Goal: Task Accomplishment & Management: Use online tool/utility

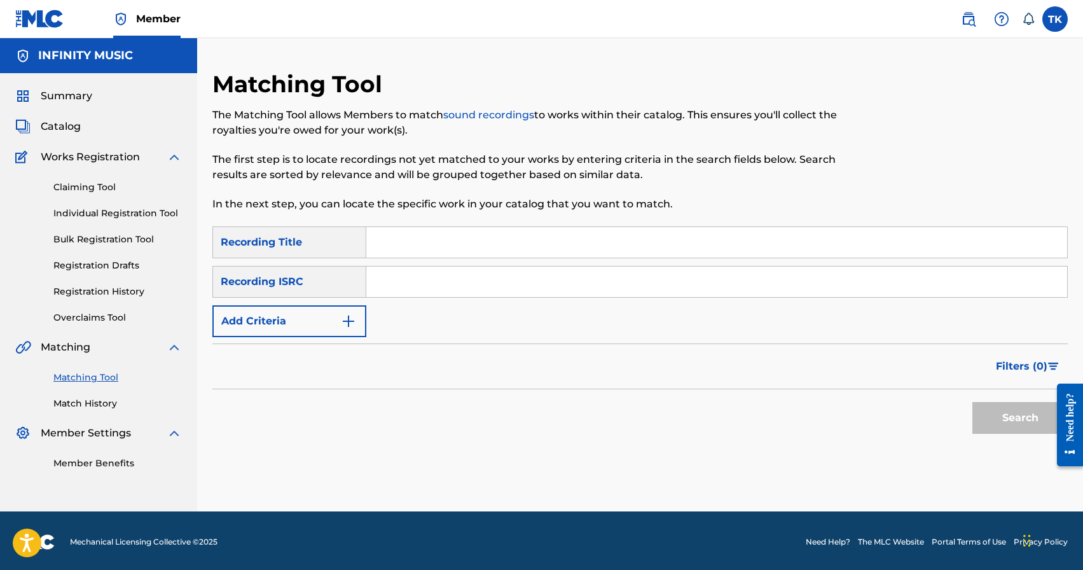
click at [455, 233] on input "Search Form" at bounding box center [716, 242] width 701 height 31
type input "жму на газ"
click at [352, 321] on img "Search Form" at bounding box center [348, 321] width 15 height 15
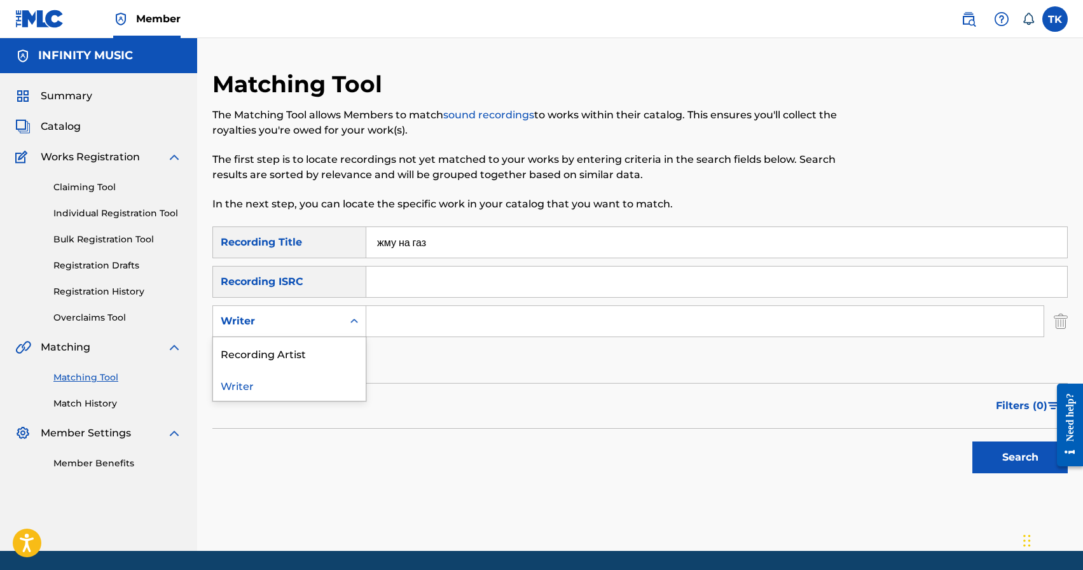
click at [352, 321] on icon "Search Form" at bounding box center [354, 321] width 8 height 4
click at [336, 351] on div "Recording Artist" at bounding box center [289, 353] width 153 height 32
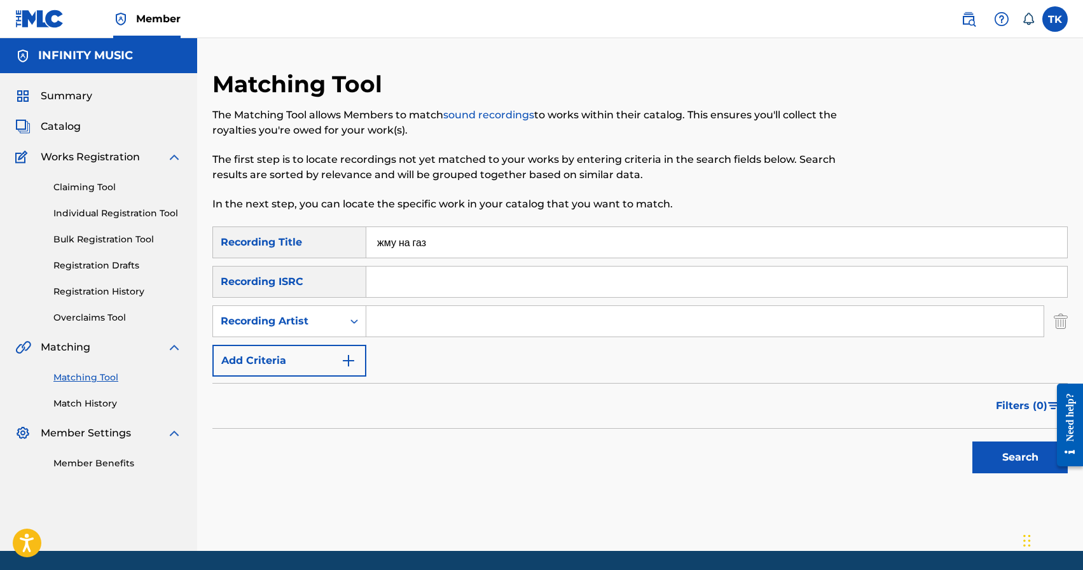
click at [403, 333] on input "Search Form" at bounding box center [704, 321] width 677 height 31
type input "C chev"
click at [1006, 471] on button "Search" at bounding box center [1019, 457] width 95 height 32
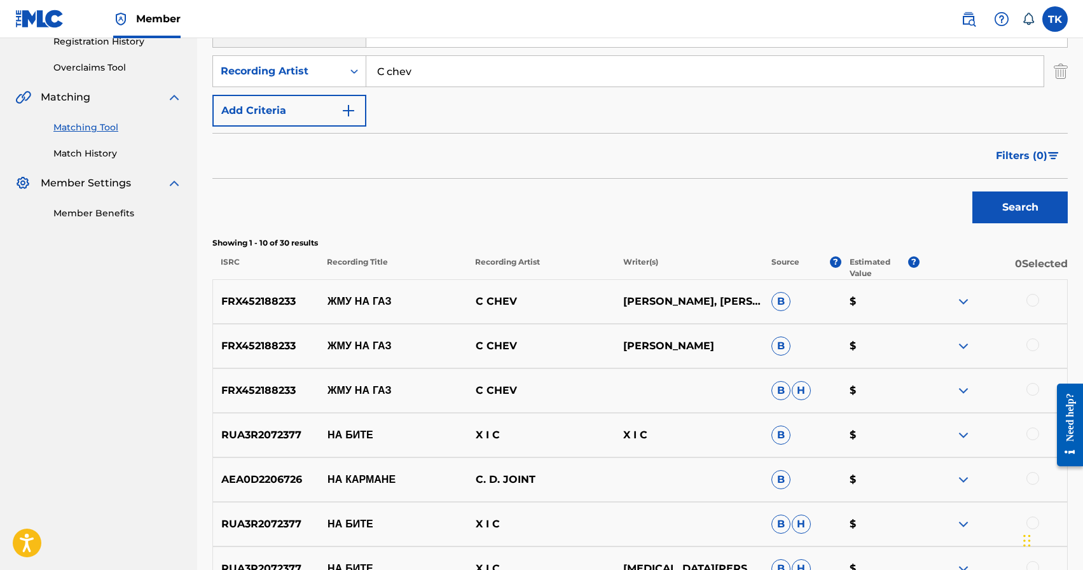
scroll to position [252, 0]
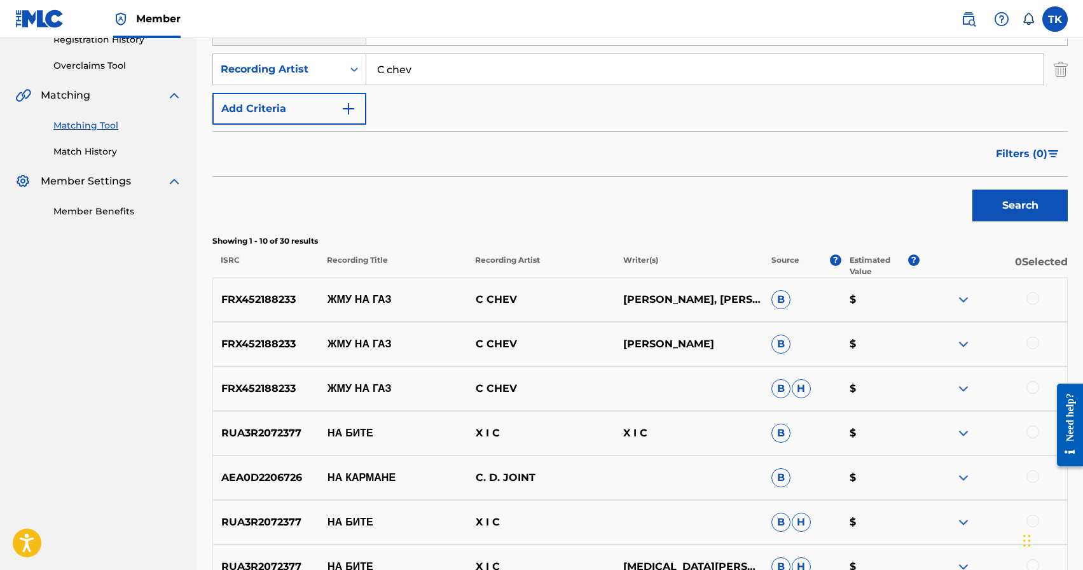
click at [1028, 383] on div at bounding box center [1032, 387] width 13 height 13
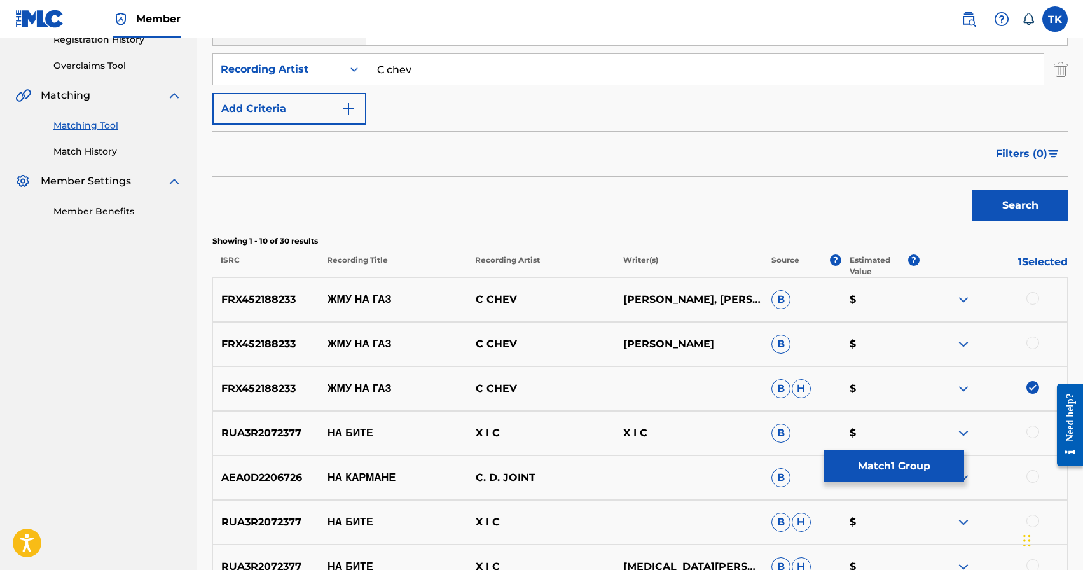
click at [1029, 343] on div at bounding box center [1032, 342] width 13 height 13
click at [1033, 296] on div at bounding box center [1032, 298] width 13 height 13
click at [927, 474] on button "Match 3 Groups" at bounding box center [894, 466] width 141 height 32
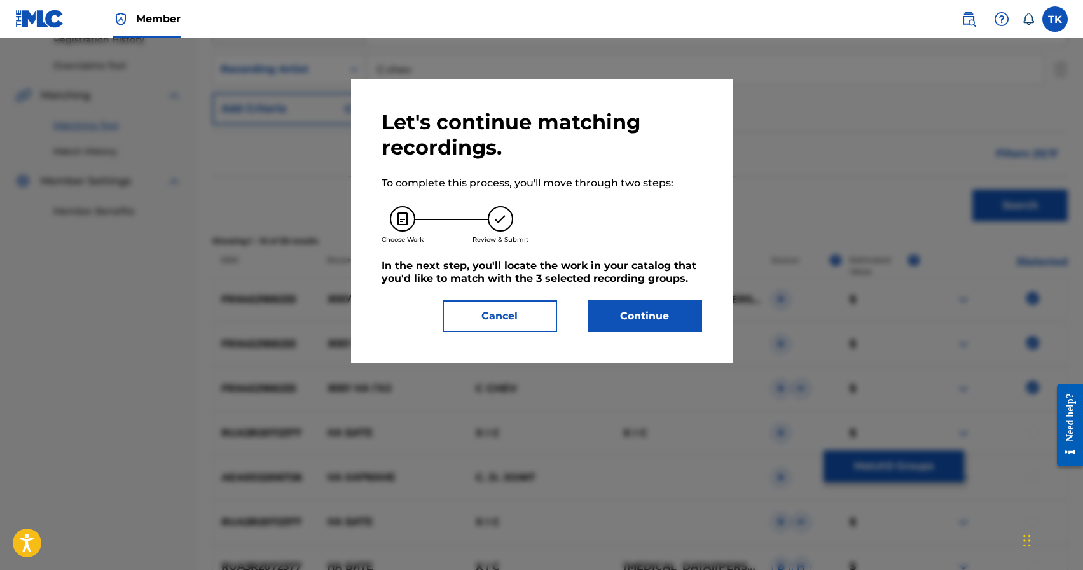
click at [674, 324] on button "Continue" at bounding box center [645, 316] width 114 height 32
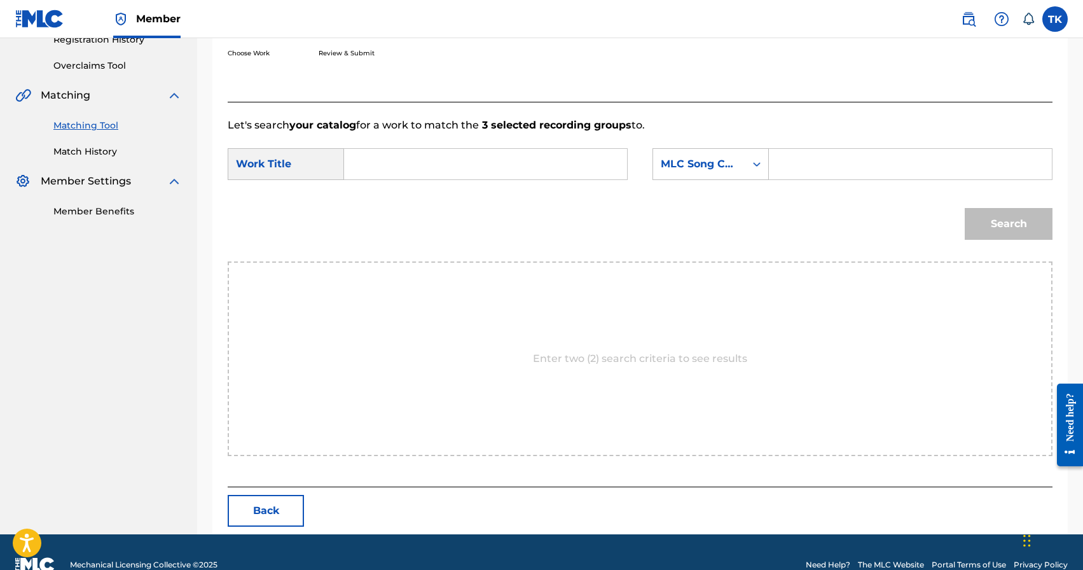
click at [531, 165] on input "Search Form" at bounding box center [485, 164] width 261 height 31
drag, startPoint x: 394, startPoint y: 205, endPoint x: 454, endPoint y: 209, distance: 59.9
click at [394, 204] on div "жму на газ" at bounding box center [390, 192] width 70 height 23
type input "жму на газ"
click at [748, 179] on div "MLC Song Code" at bounding box center [710, 164] width 116 height 32
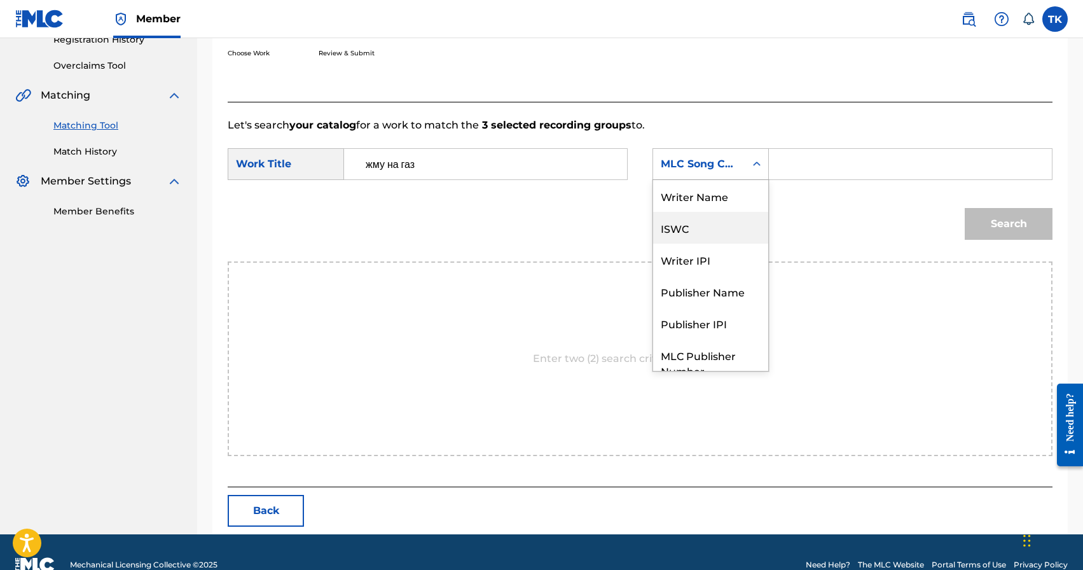
scroll to position [47, 0]
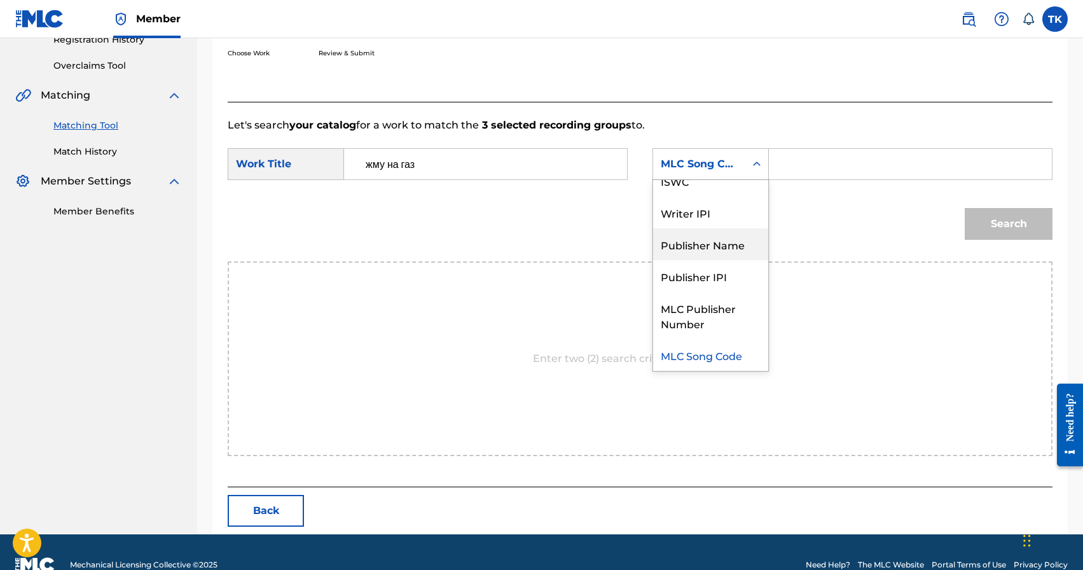
click at [717, 256] on div "Publisher Name" at bounding box center [710, 244] width 115 height 32
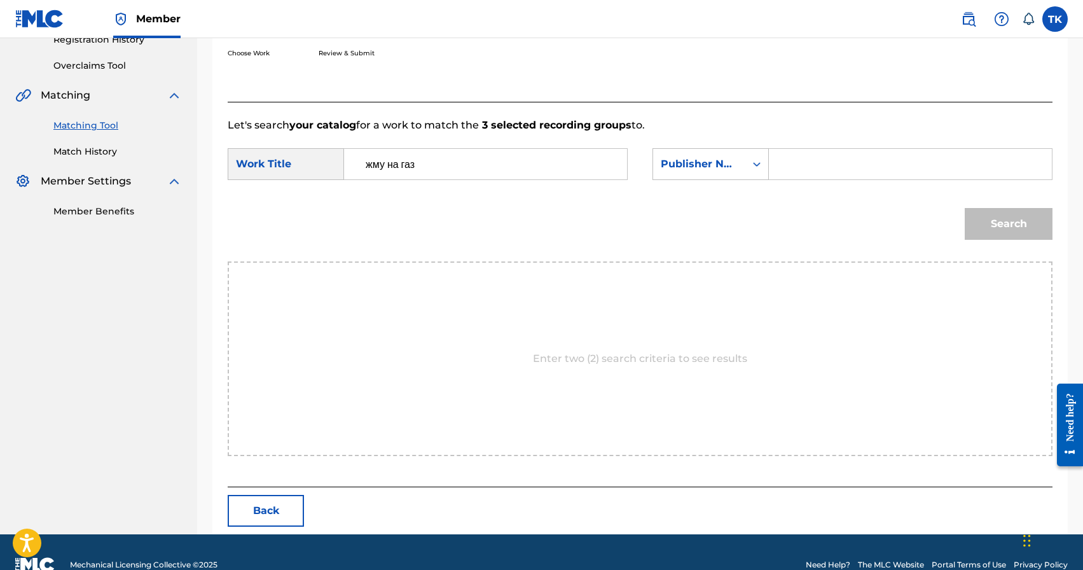
click at [807, 159] on input "Search Form" at bounding box center [910, 164] width 261 height 31
type input "INFINITY MUSIC"
click at [1000, 223] on button "Search" at bounding box center [1009, 224] width 88 height 32
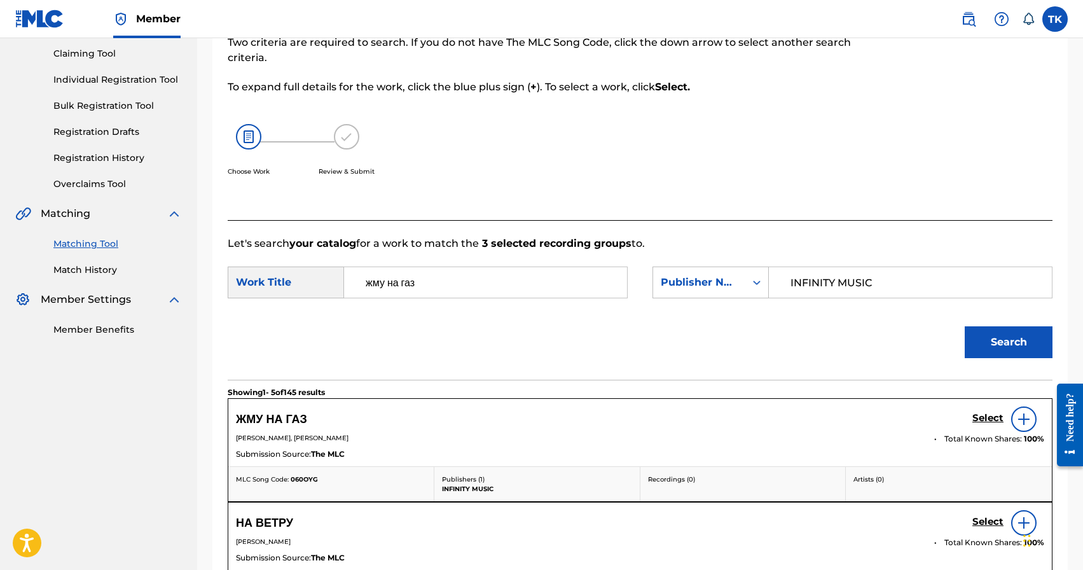
scroll to position [252, 0]
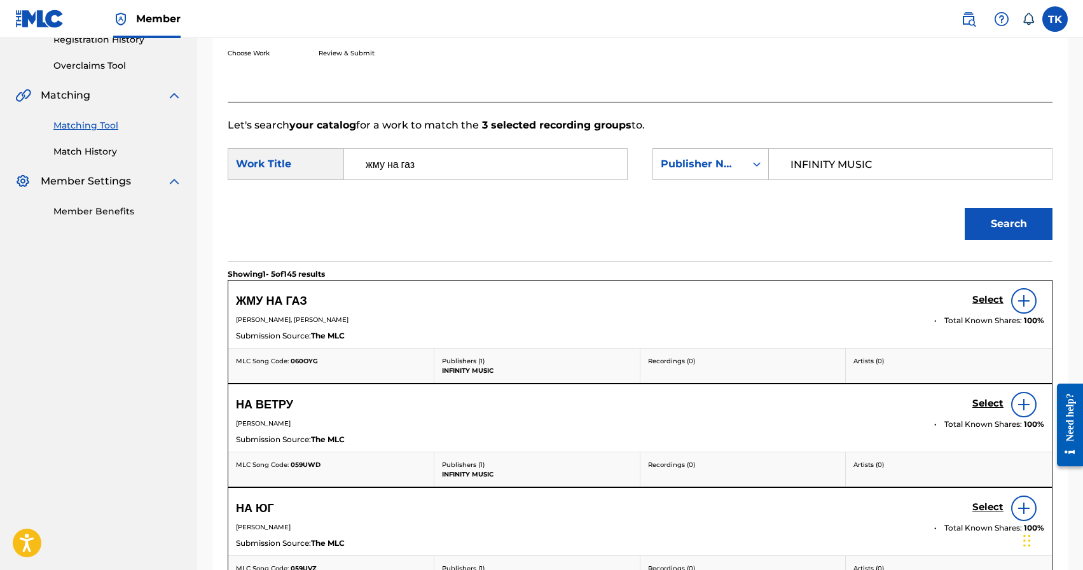
click at [979, 300] on h5 "Select" at bounding box center [987, 300] width 31 height 12
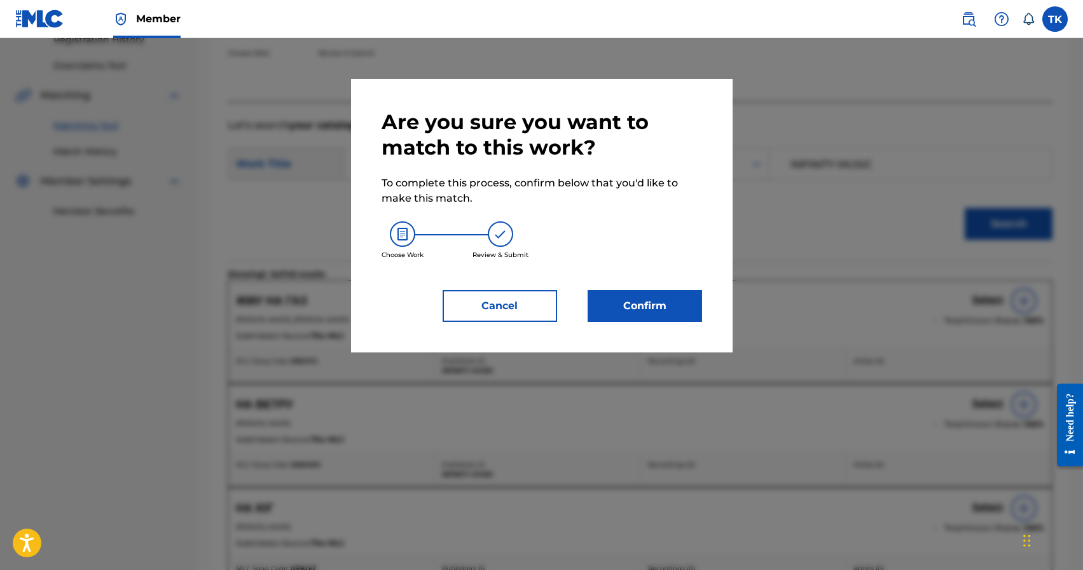
click at [684, 303] on button "Confirm" at bounding box center [645, 306] width 114 height 32
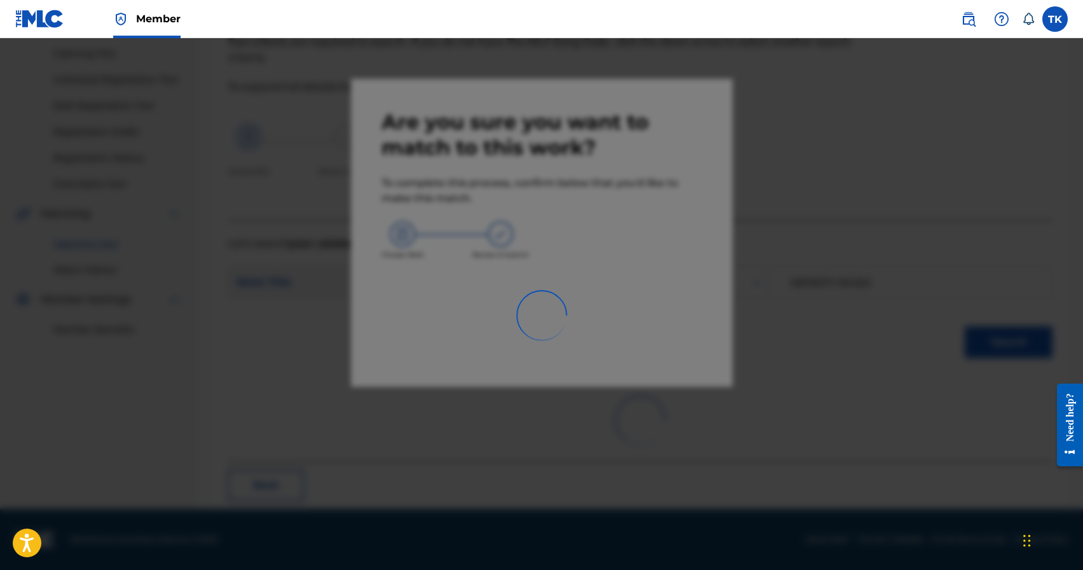
scroll to position [38, 0]
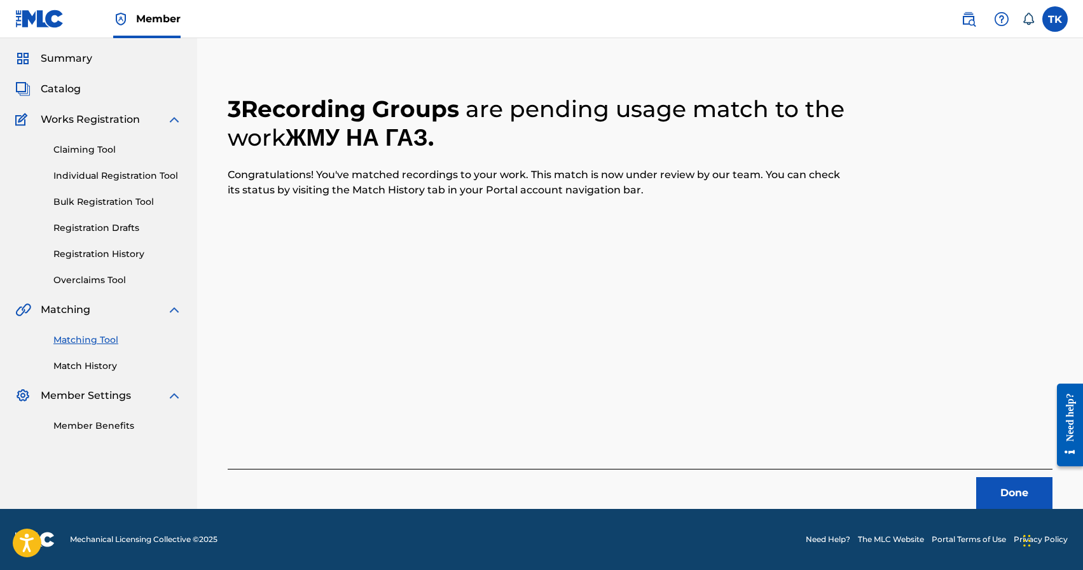
click at [1001, 483] on button "Done" at bounding box center [1014, 493] width 76 height 32
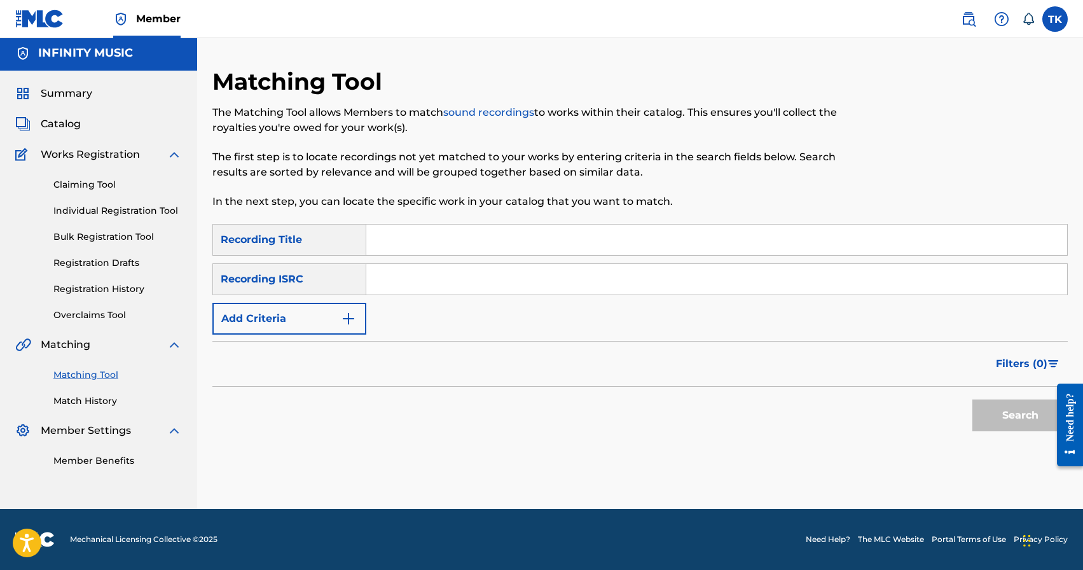
scroll to position [0, 0]
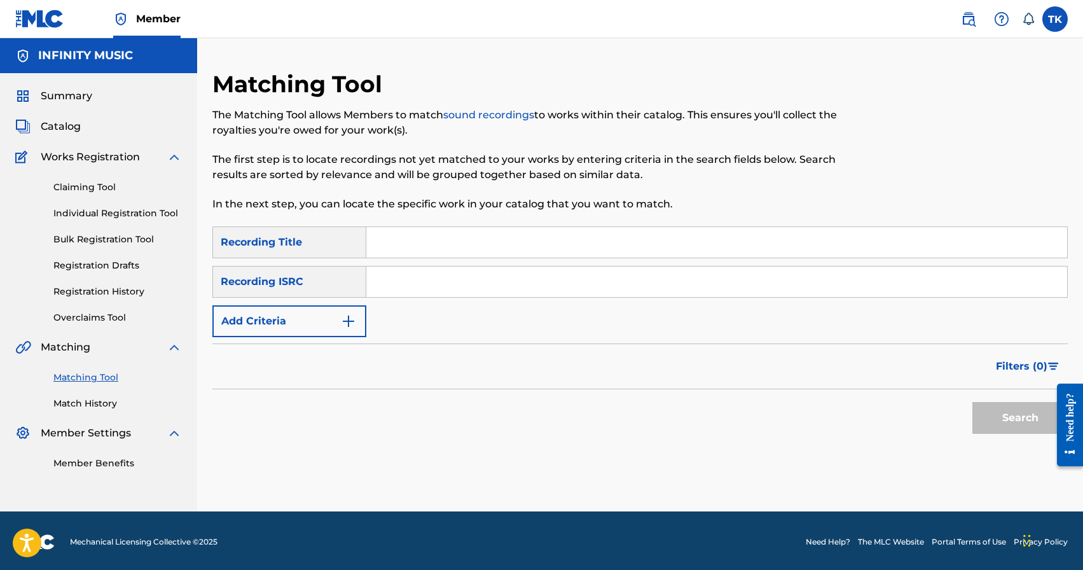
click at [462, 249] on input "Search Form" at bounding box center [716, 242] width 701 height 31
type input "in your head"
click at [329, 325] on button "Add Criteria" at bounding box center [289, 321] width 154 height 32
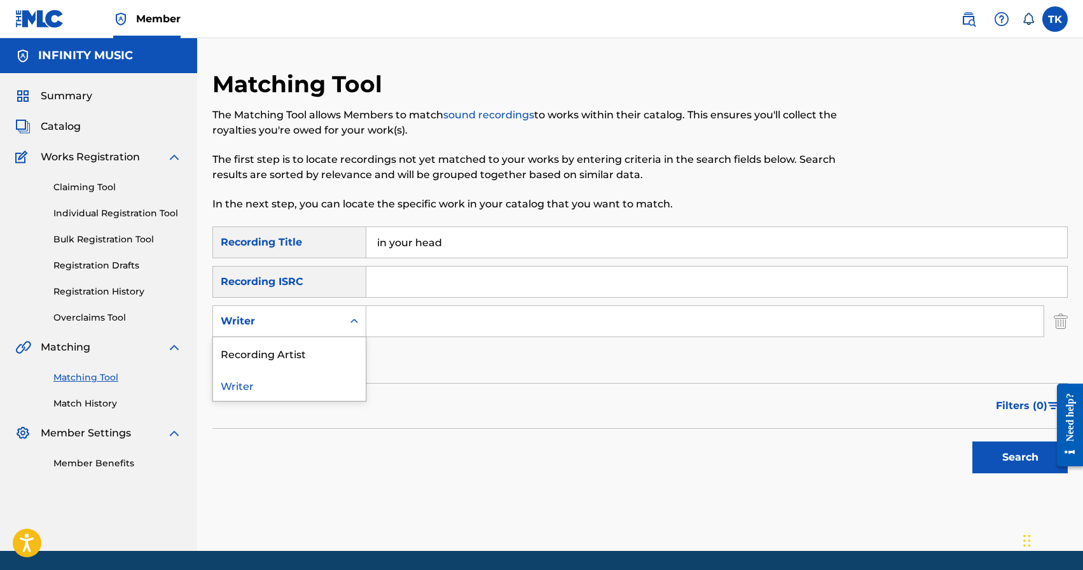
click at [329, 325] on div "Writer" at bounding box center [278, 321] width 114 height 15
click at [328, 350] on div "Recording Artist" at bounding box center [289, 353] width 153 height 32
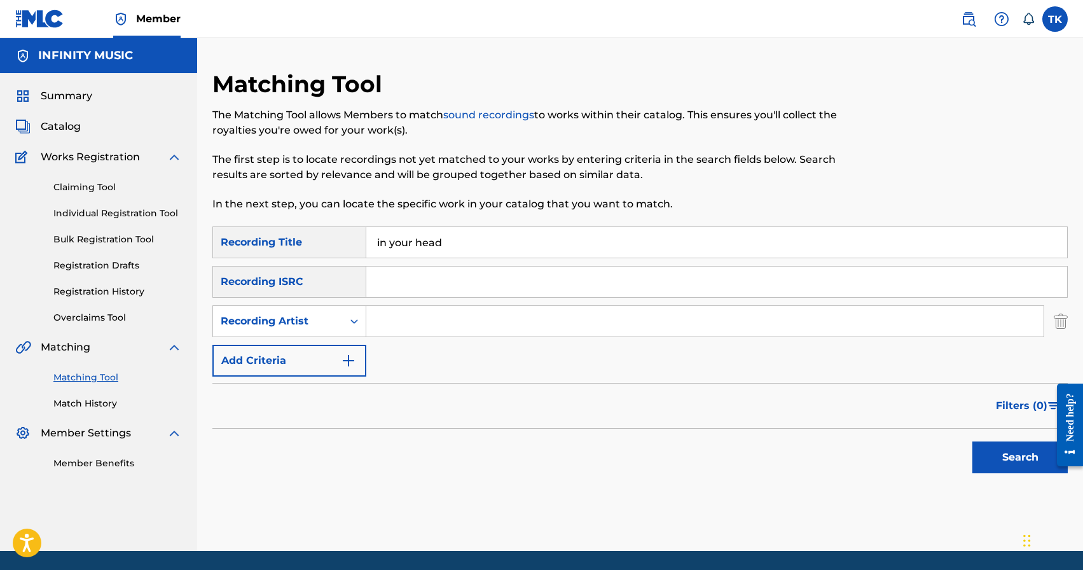
click at [411, 342] on div "SearchWithCriteria61c2b07e-247f-4125-9b9a-20a6089eb57b Recording Title in your …" at bounding box center [639, 301] width 855 height 150
click at [413, 338] on div "SearchWithCriteria61c2b07e-247f-4125-9b9a-20a6089eb57b Recording Title in your …" at bounding box center [639, 301] width 855 height 150
click at [414, 332] on input "Search Form" at bounding box center [704, 321] width 677 height 31
type input "C chev"
click at [983, 448] on button "Search" at bounding box center [1019, 457] width 95 height 32
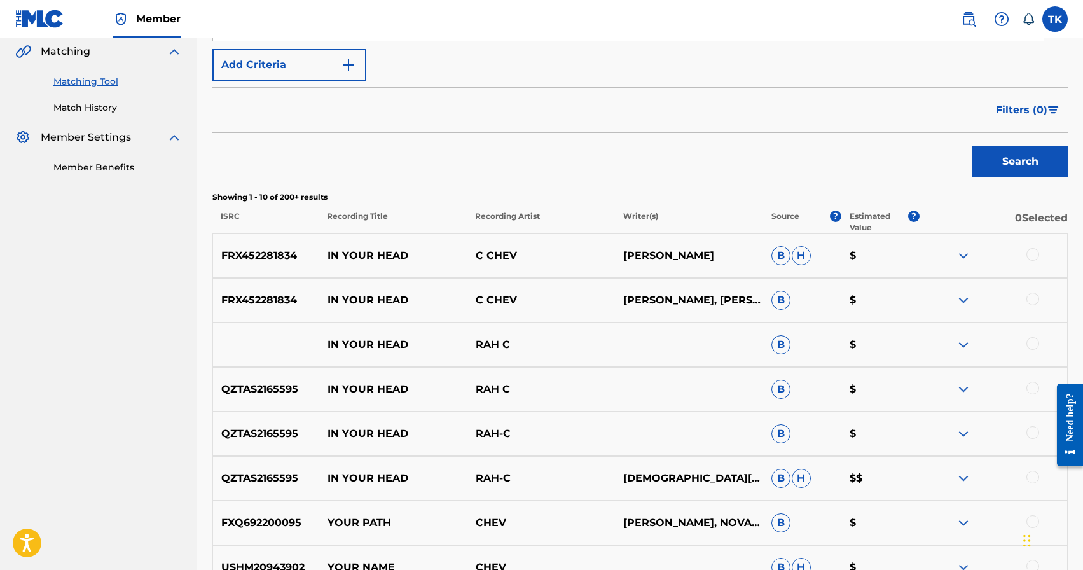
scroll to position [300, 0]
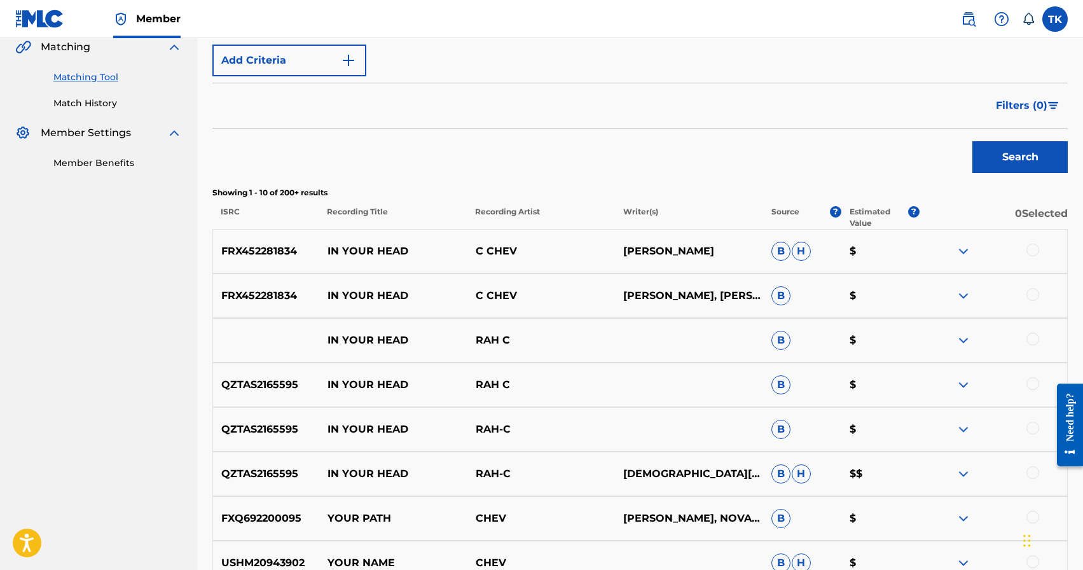
click at [1031, 293] on div at bounding box center [1032, 294] width 13 height 13
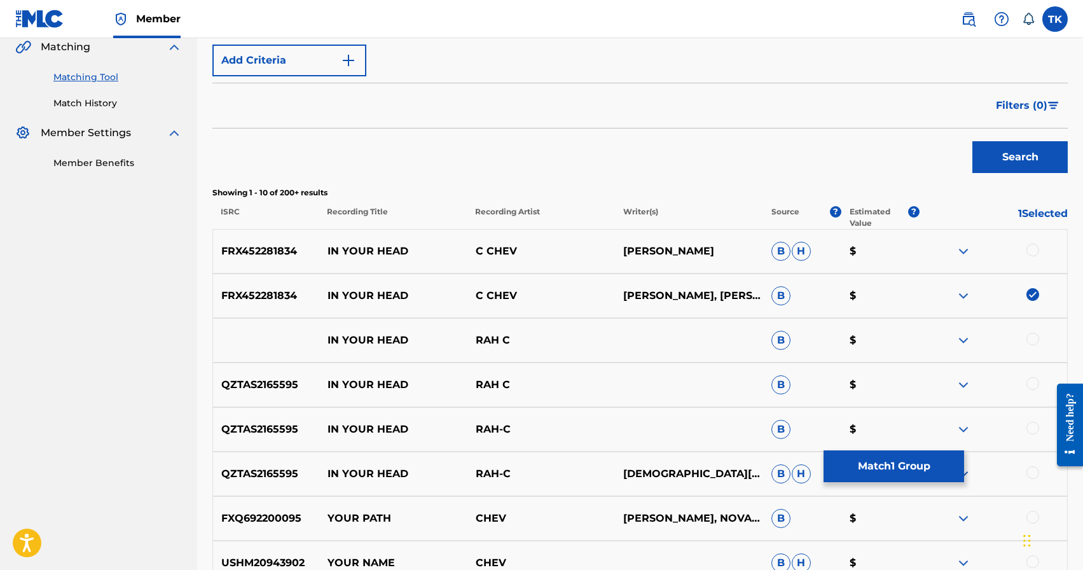
click at [1034, 252] on div at bounding box center [1032, 250] width 13 height 13
click at [919, 453] on button "Match 2 Groups" at bounding box center [894, 466] width 141 height 32
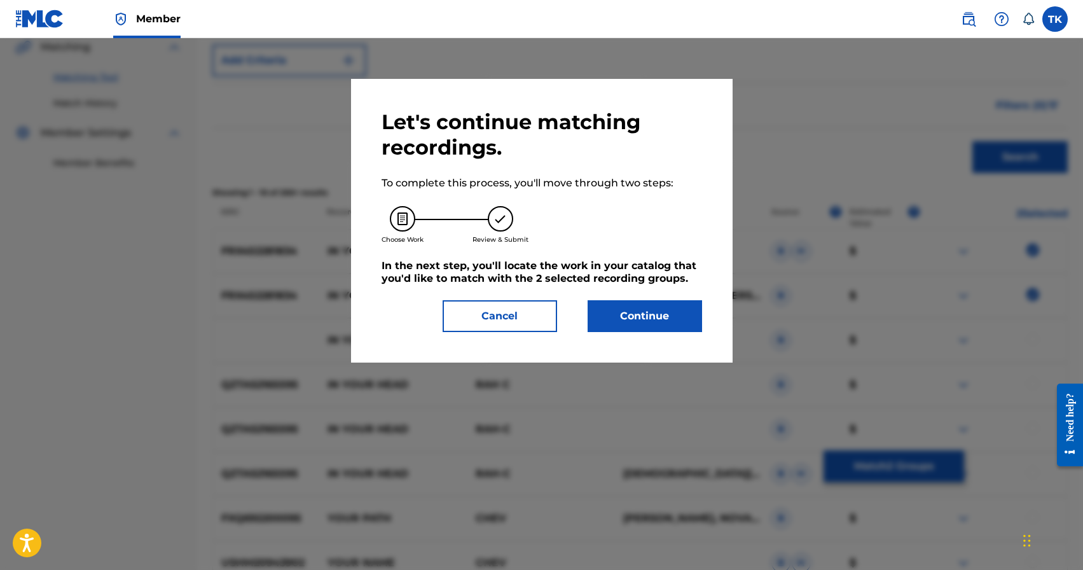
click at [670, 329] on button "Continue" at bounding box center [645, 316] width 114 height 32
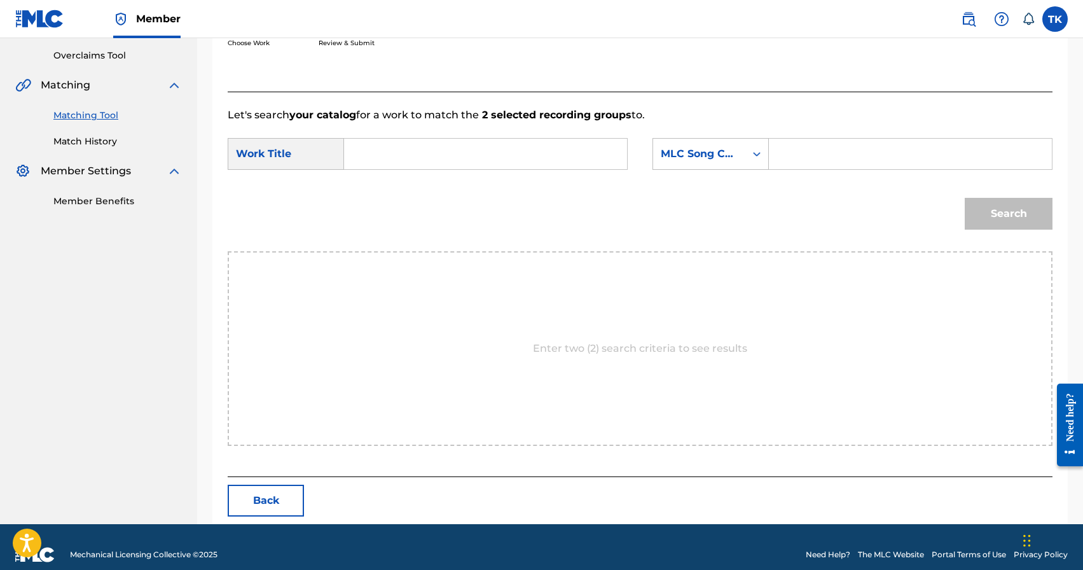
scroll to position [277, 0]
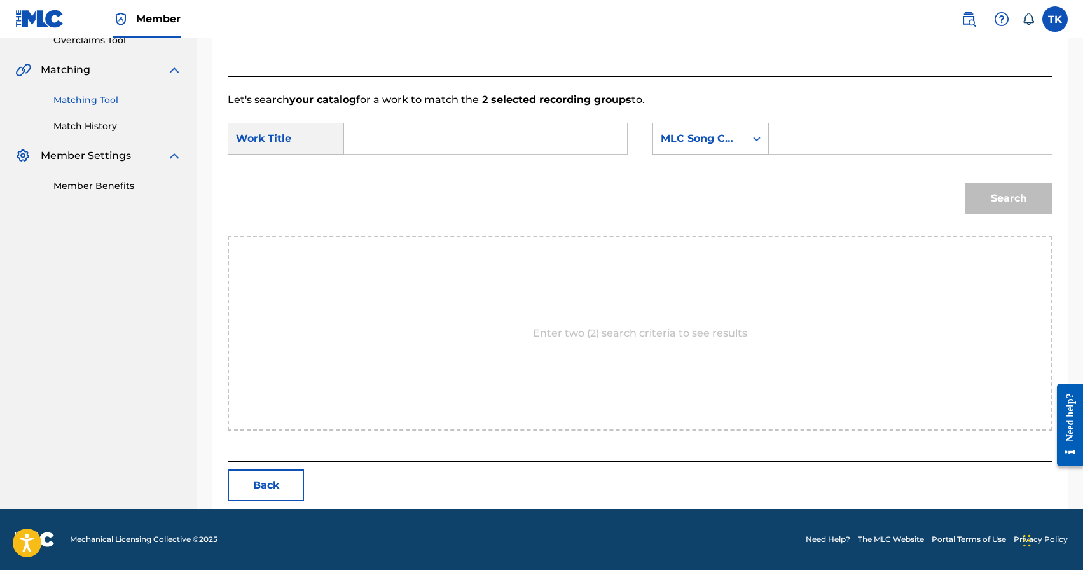
click at [523, 146] on input "Search Form" at bounding box center [485, 138] width 261 height 31
click at [390, 214] on strong "your" at bounding box center [378, 220] width 24 height 12
type input "in your head"
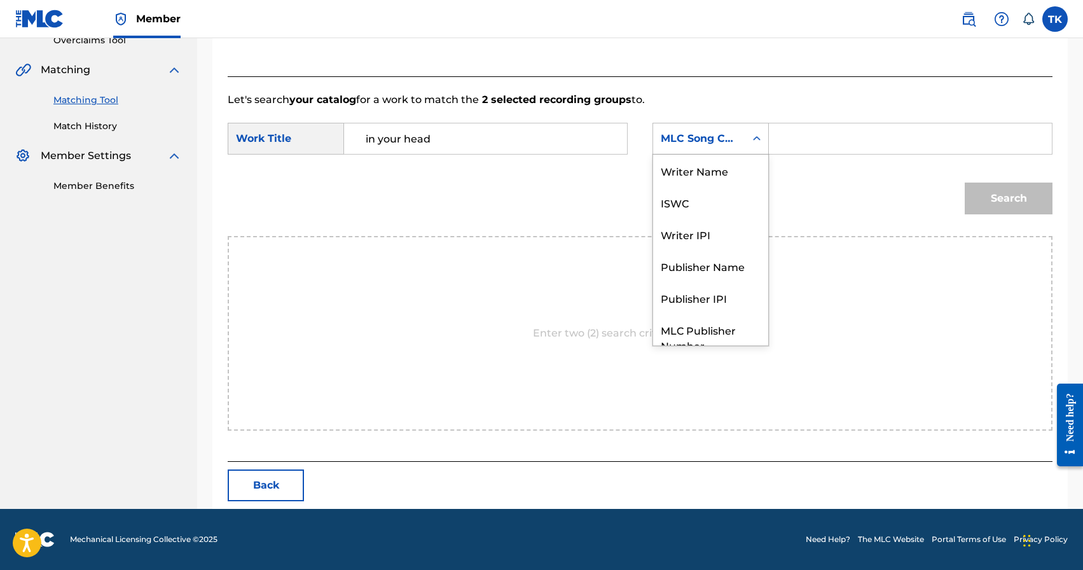
click at [716, 140] on div "MLC Song Code" at bounding box center [699, 138] width 77 height 15
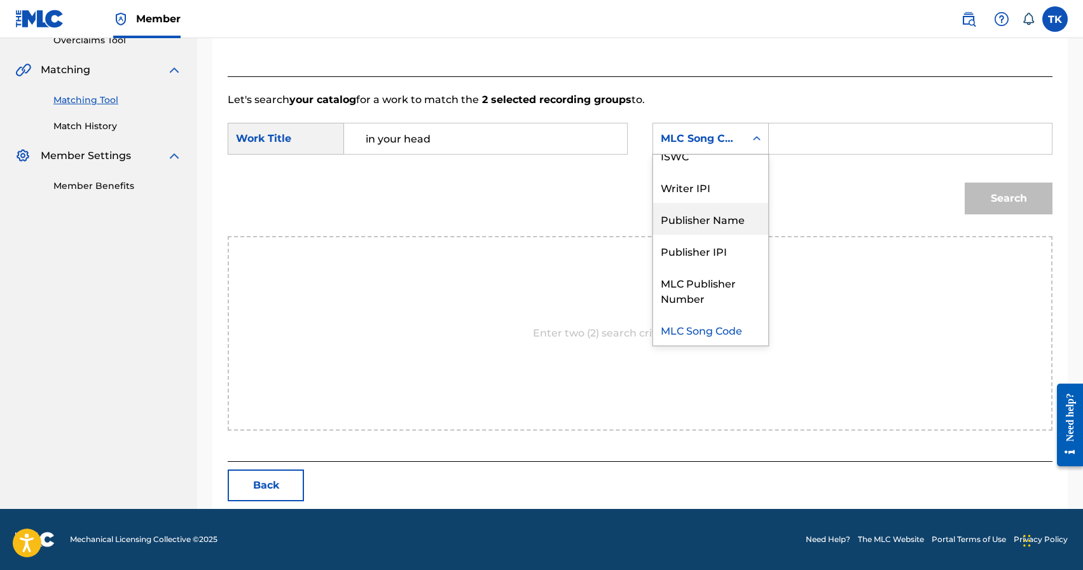
click at [712, 210] on div "Publisher Name" at bounding box center [710, 219] width 115 height 32
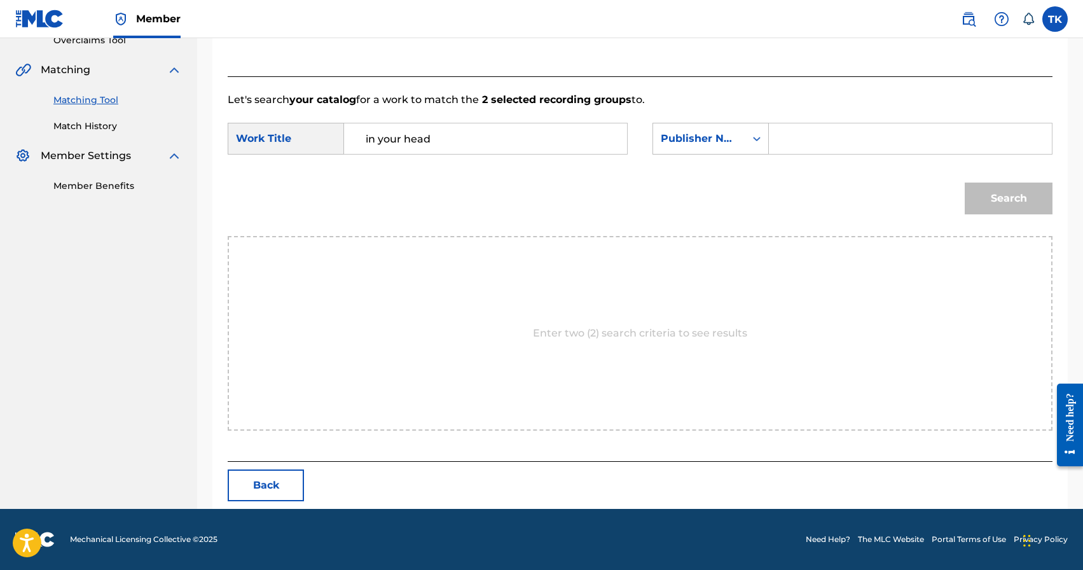
click at [790, 134] on input "Search Form" at bounding box center [910, 138] width 261 height 31
type input "INFINITY MUSIC"
click at [996, 209] on button "Search" at bounding box center [1009, 199] width 88 height 32
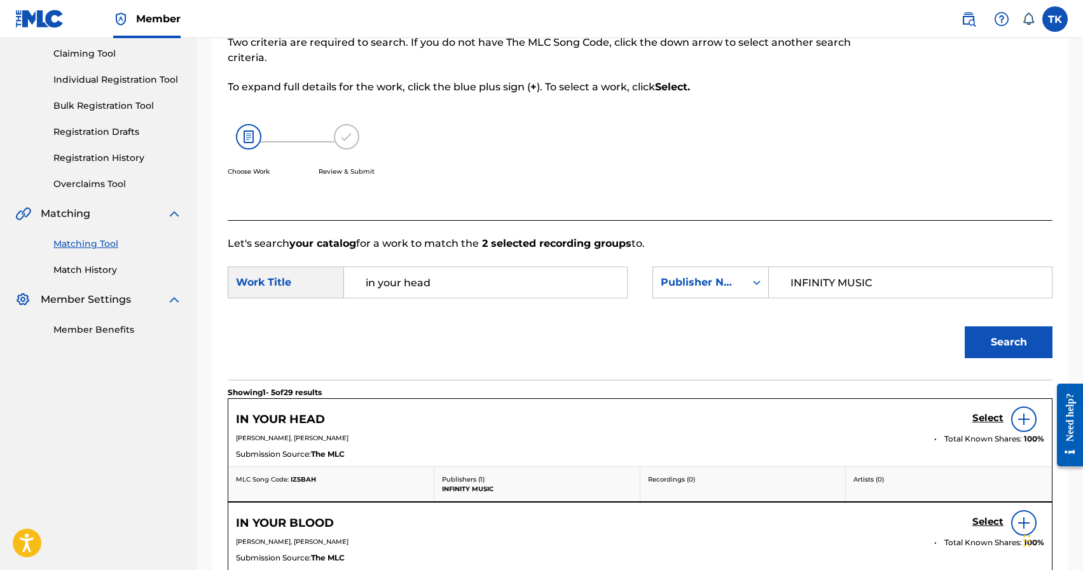
scroll to position [277, 0]
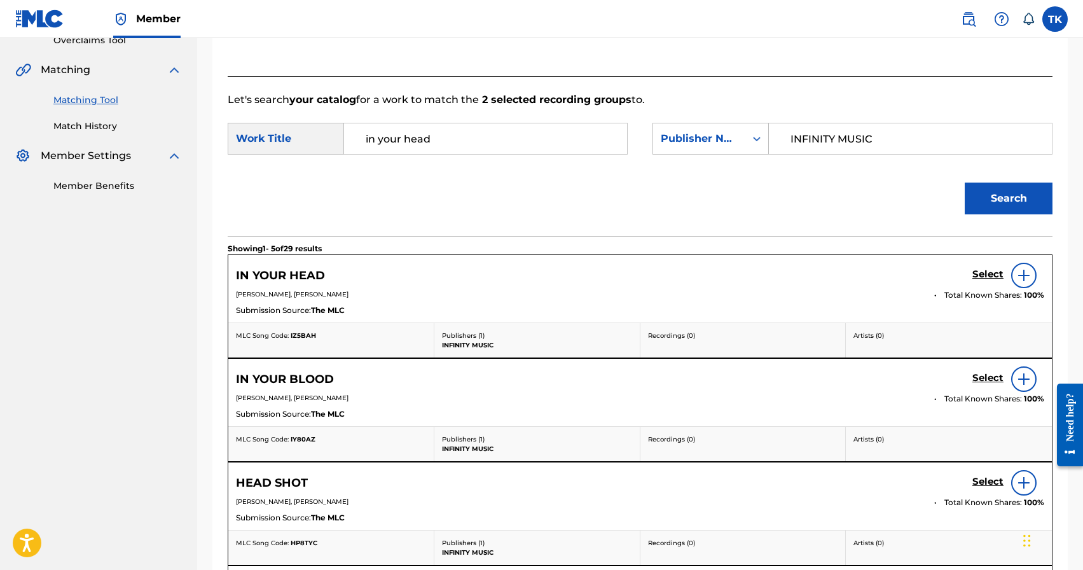
click at [980, 280] on h5 "Select" at bounding box center [987, 274] width 31 height 12
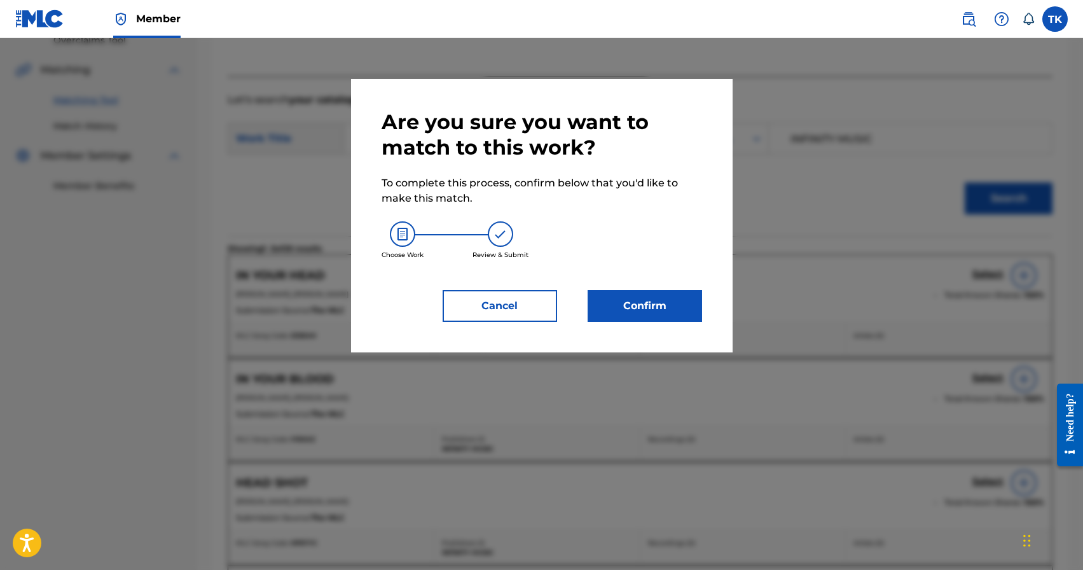
click at [642, 303] on button "Confirm" at bounding box center [645, 306] width 114 height 32
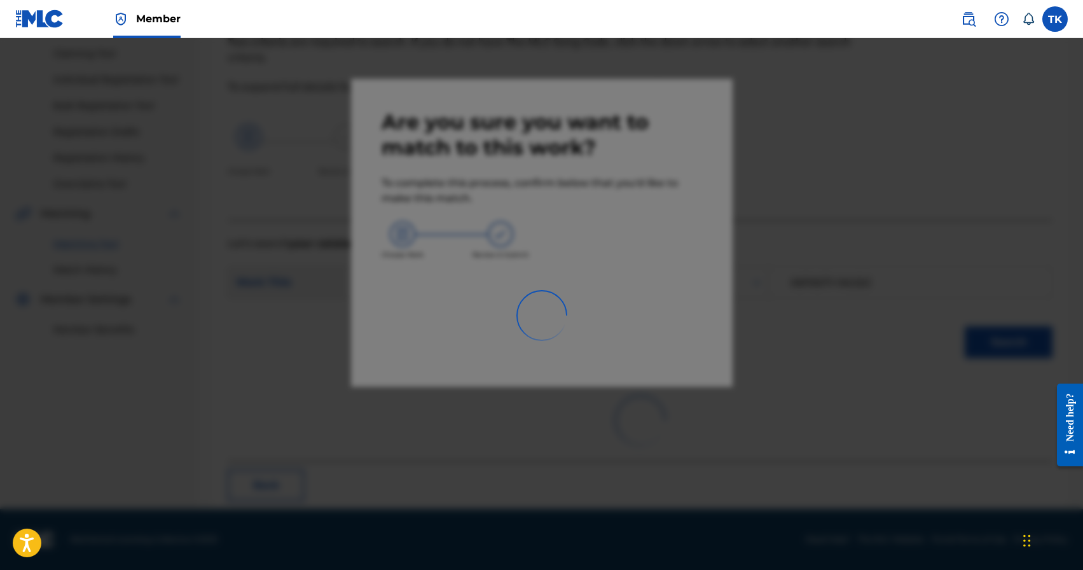
scroll to position [38, 0]
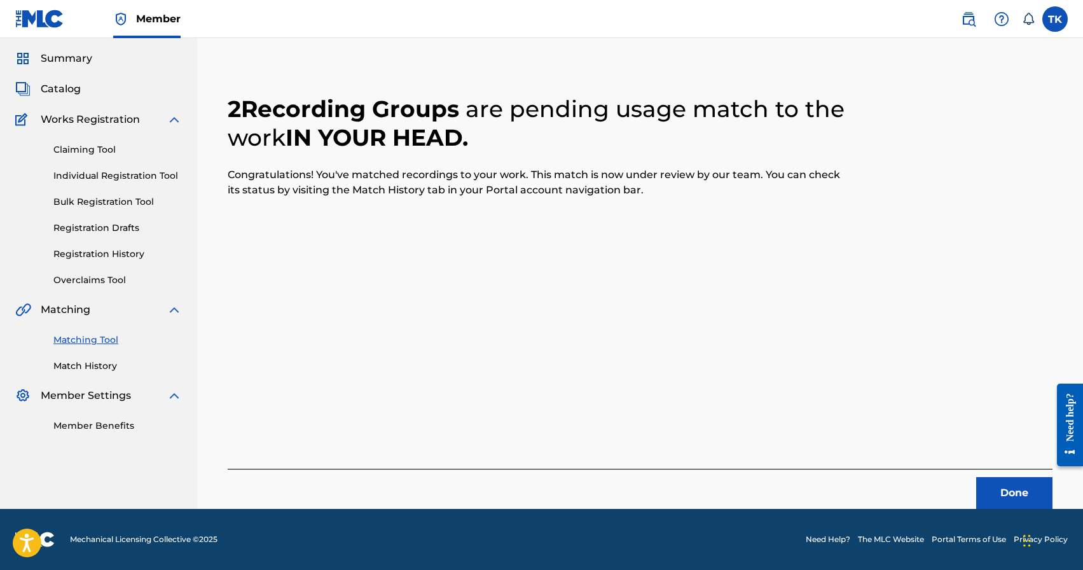
click at [995, 483] on button "Done" at bounding box center [1014, 493] width 76 height 32
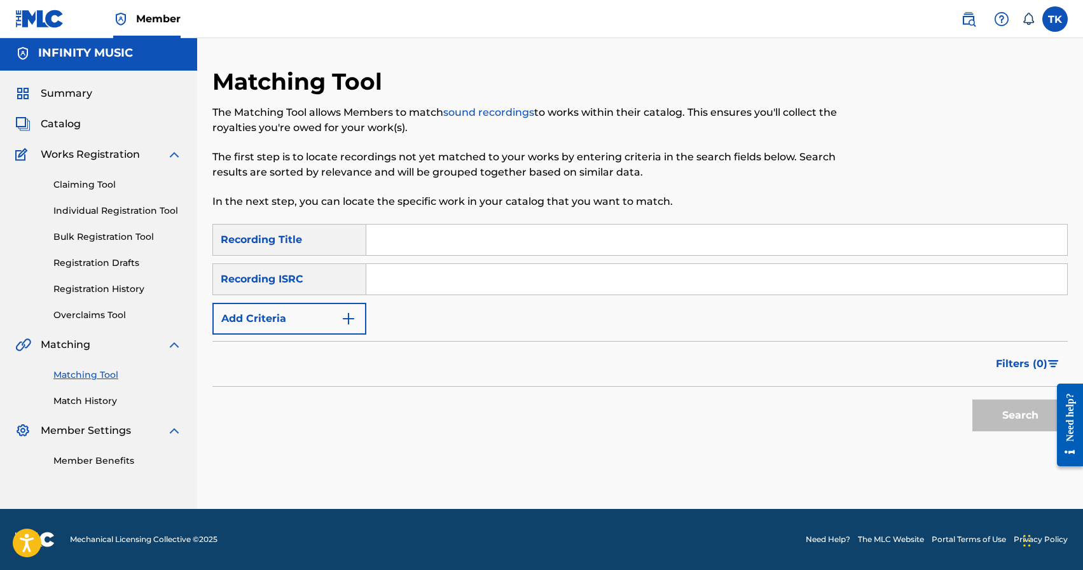
scroll to position [0, 0]
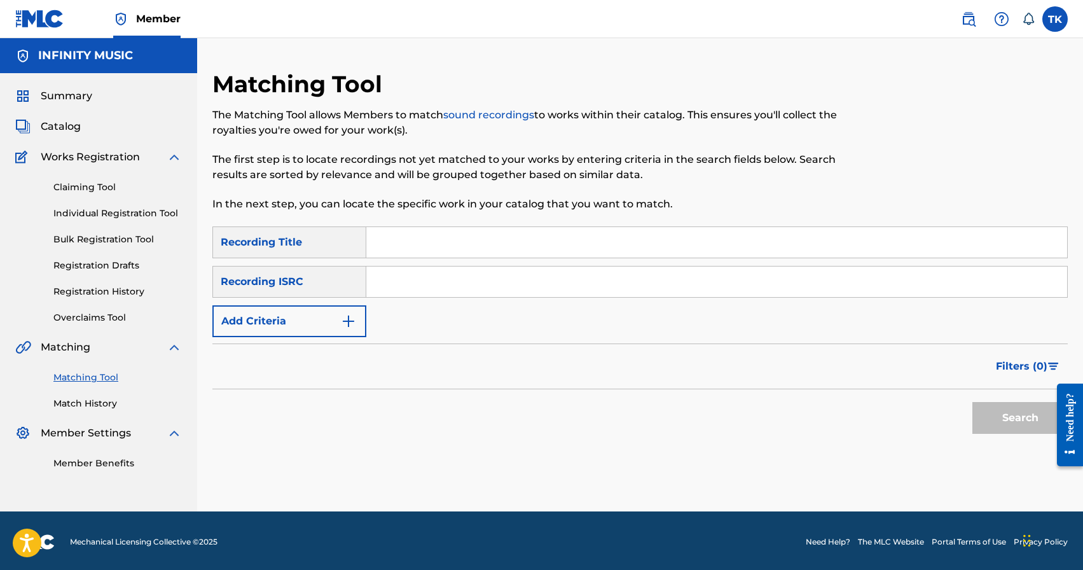
click at [429, 235] on input "Search Form" at bounding box center [716, 242] width 701 height 31
type input "iceberg"
click at [335, 321] on button "Add Criteria" at bounding box center [289, 321] width 154 height 32
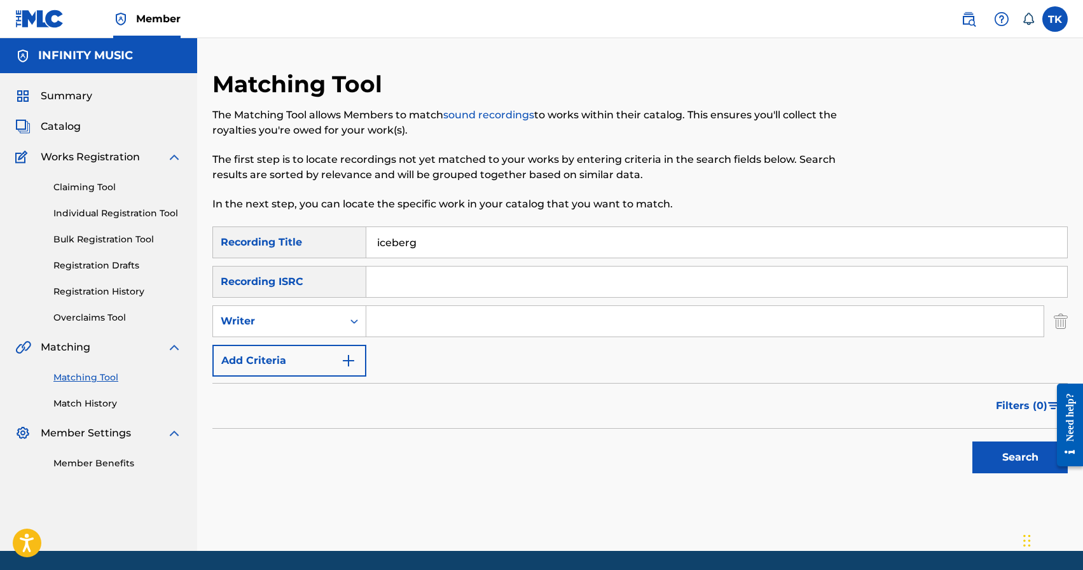
click at [335, 321] on div "Writer" at bounding box center [278, 321] width 130 height 24
click at [325, 359] on div "Recording Artist" at bounding box center [289, 353] width 153 height 32
click at [413, 321] on input "Search Form" at bounding box center [704, 321] width 677 height 31
type input "C chev"
click at [987, 460] on button "Search" at bounding box center [1019, 457] width 95 height 32
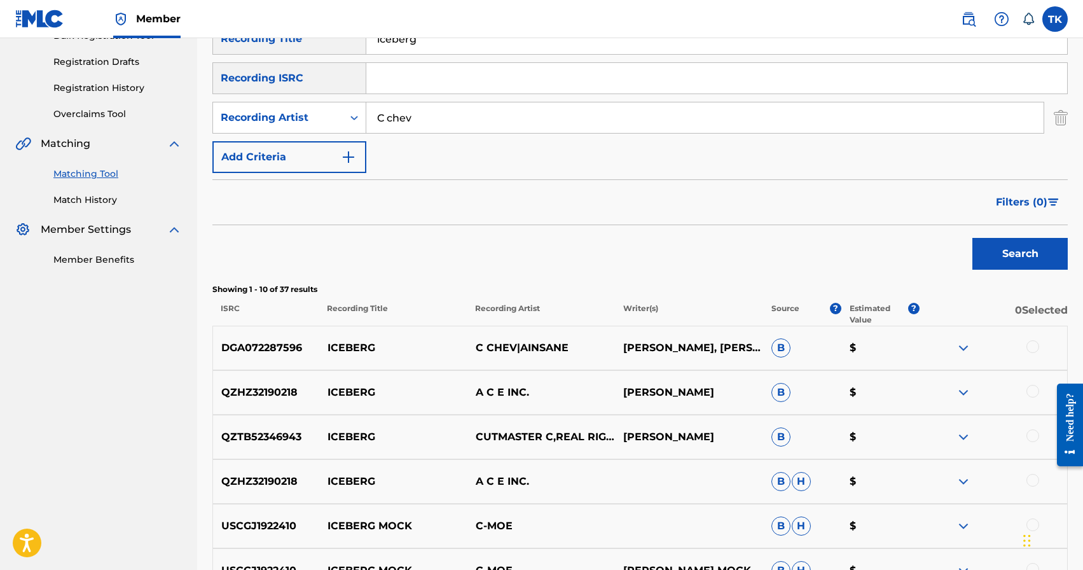
scroll to position [209, 0]
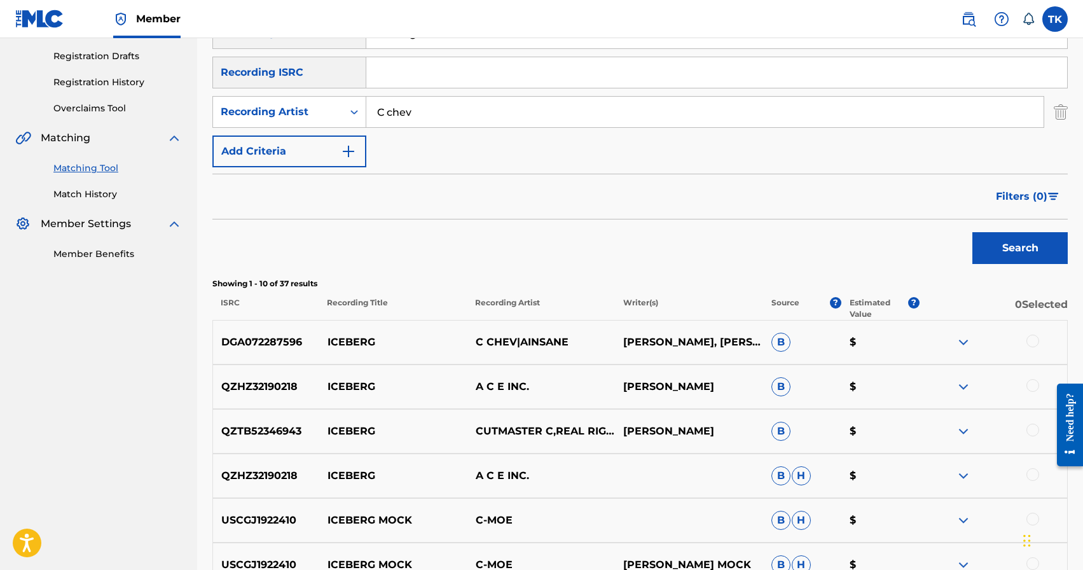
click at [1032, 341] on div at bounding box center [1032, 341] width 13 height 13
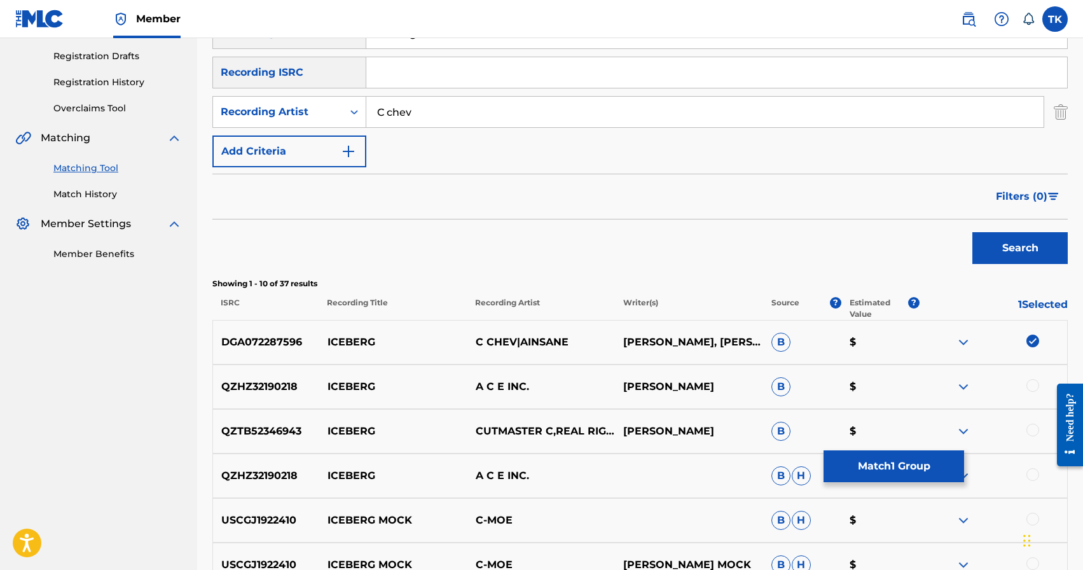
click at [935, 463] on button "Match 1 Group" at bounding box center [894, 466] width 141 height 32
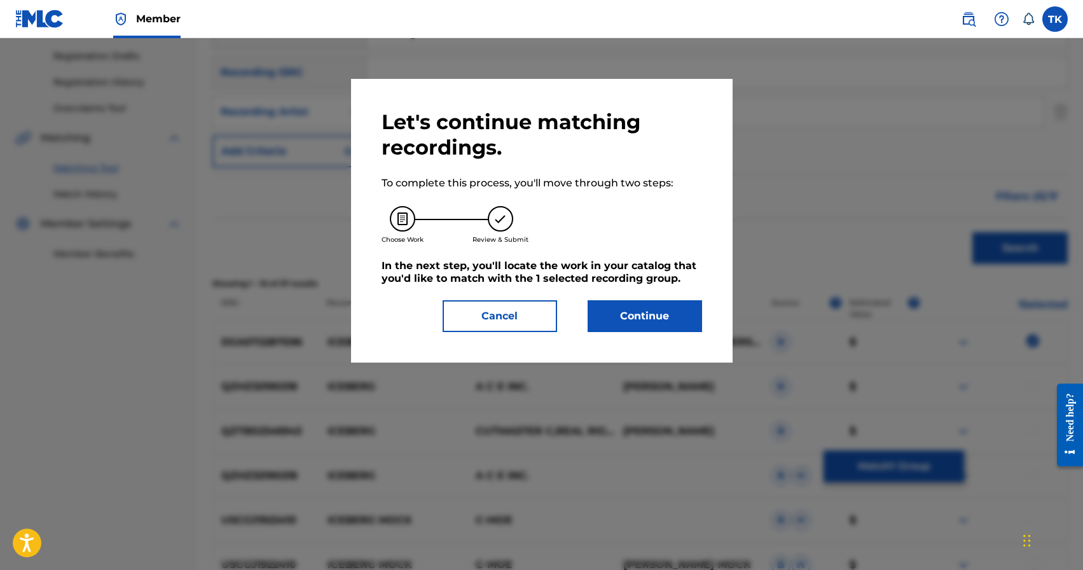
click at [674, 328] on button "Continue" at bounding box center [645, 316] width 114 height 32
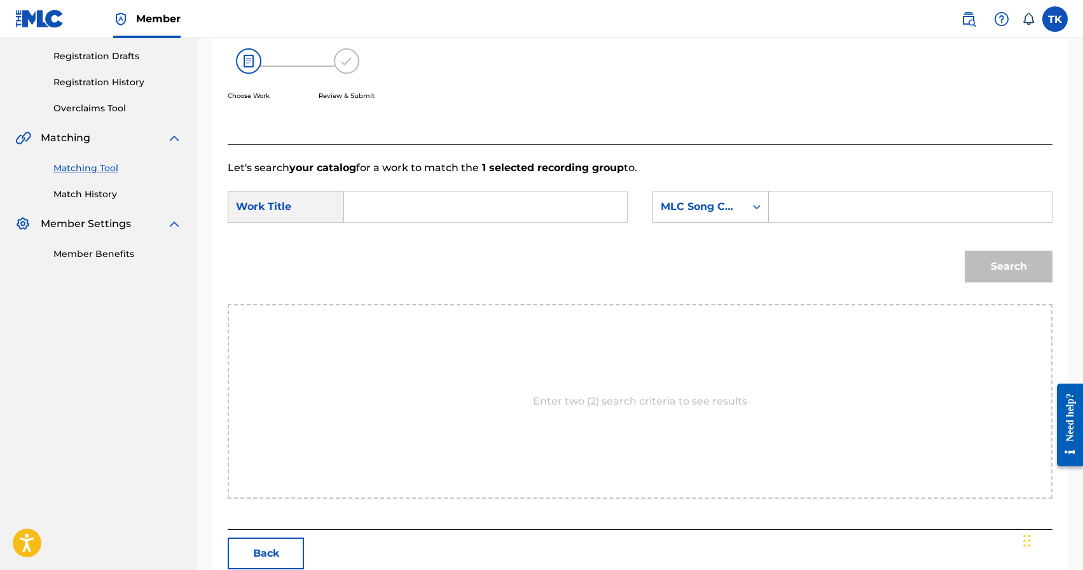
click at [536, 208] on input "Search Form" at bounding box center [485, 206] width 261 height 31
click at [376, 262] on strong "ice" at bounding box center [373, 258] width 15 height 12
type input "iceberg"
click at [712, 209] on div "MLC Song Code" at bounding box center [699, 206] width 77 height 15
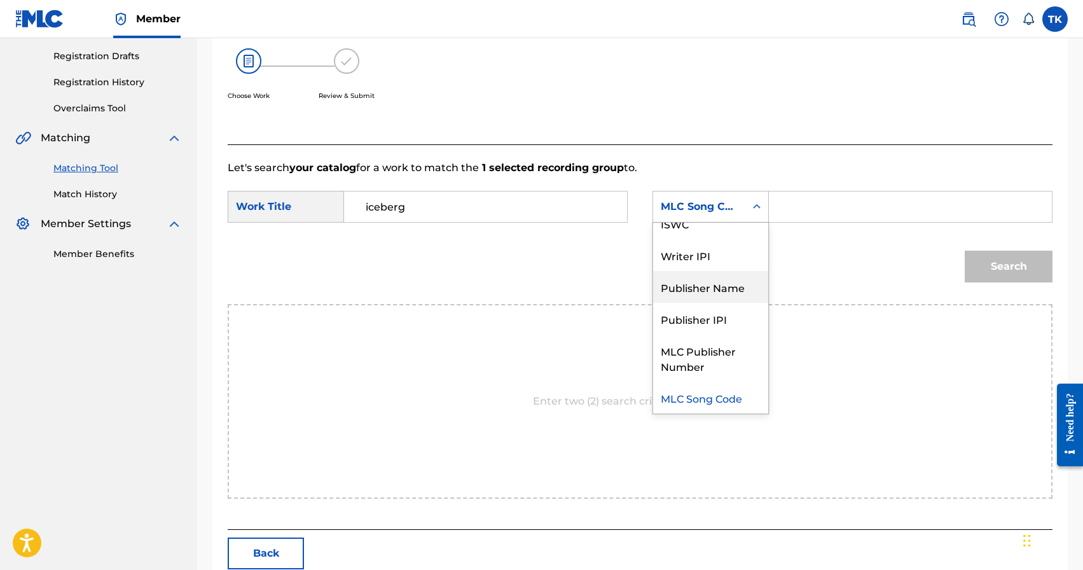
click at [708, 287] on div "Publisher Name" at bounding box center [710, 287] width 115 height 32
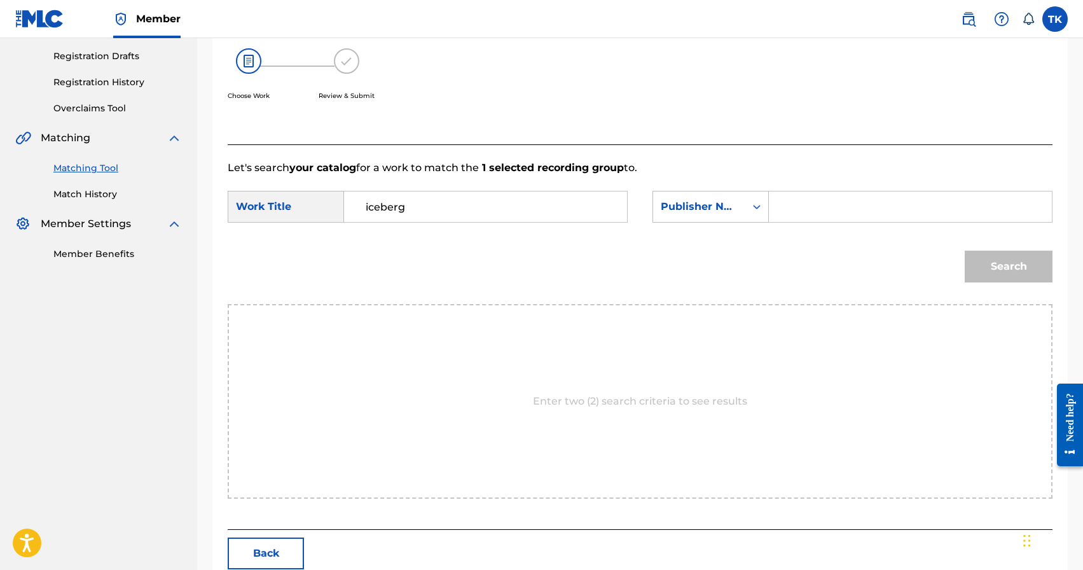
click at [795, 224] on div "SearchWithCriteria36ee93bd-ece6-4faf-a199-220caba5ef74 Work Title iceberg Searc…" at bounding box center [640, 210] width 825 height 39
click at [795, 218] on input "Search Form" at bounding box center [910, 206] width 261 height 31
type input "INFINITY MUSIC"
click at [973, 272] on button "Search" at bounding box center [1009, 267] width 88 height 32
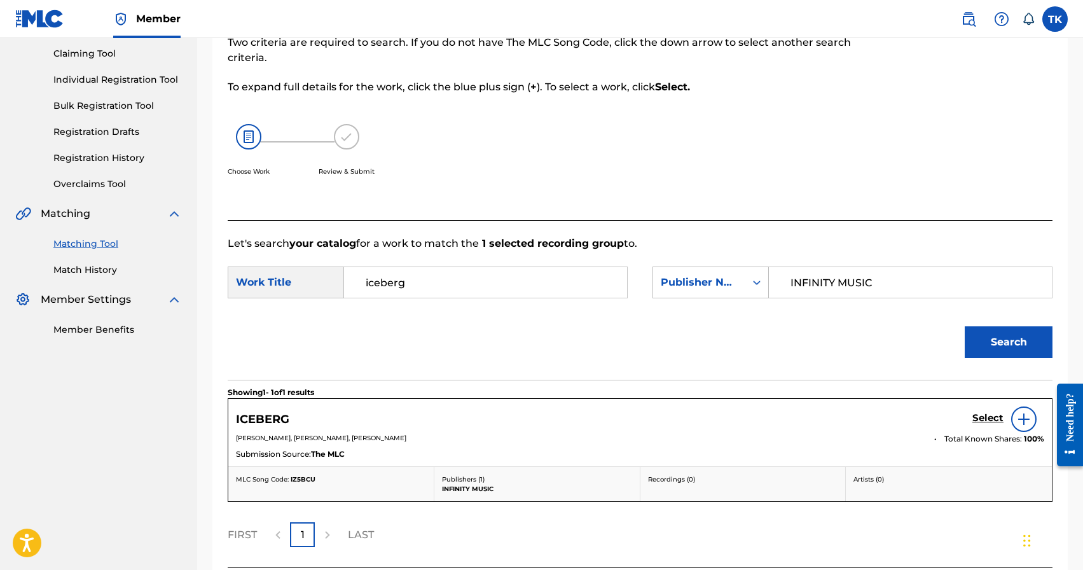
scroll to position [209, 0]
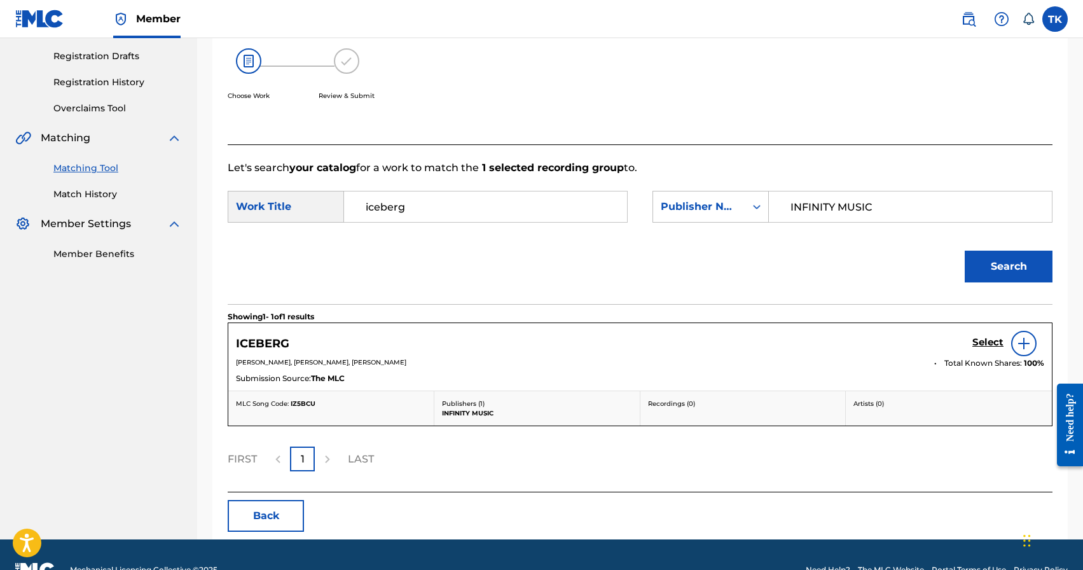
click at [985, 337] on h5 "Select" at bounding box center [987, 342] width 31 height 12
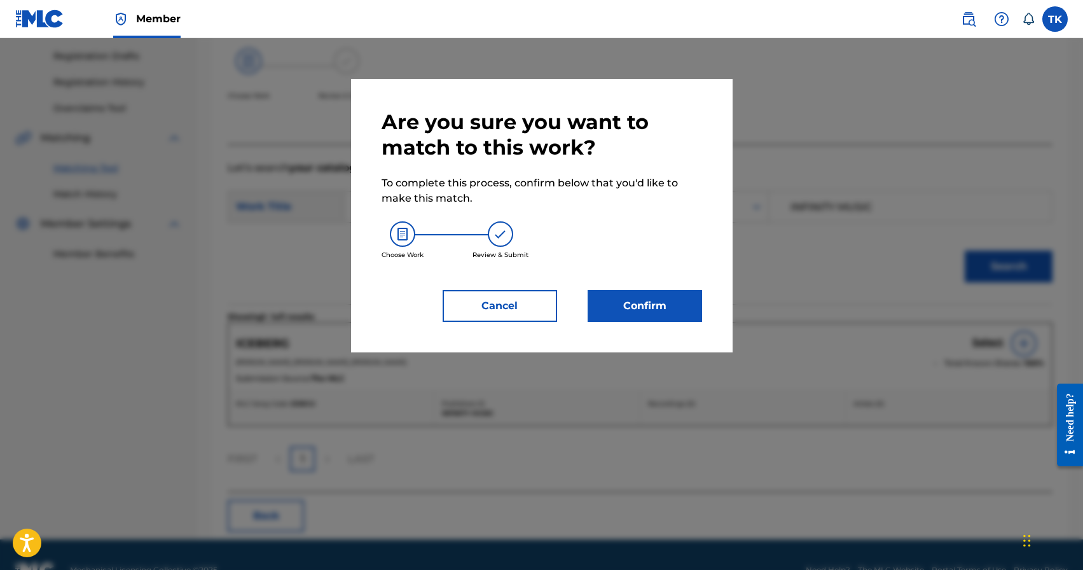
click at [658, 296] on button "Confirm" at bounding box center [645, 306] width 114 height 32
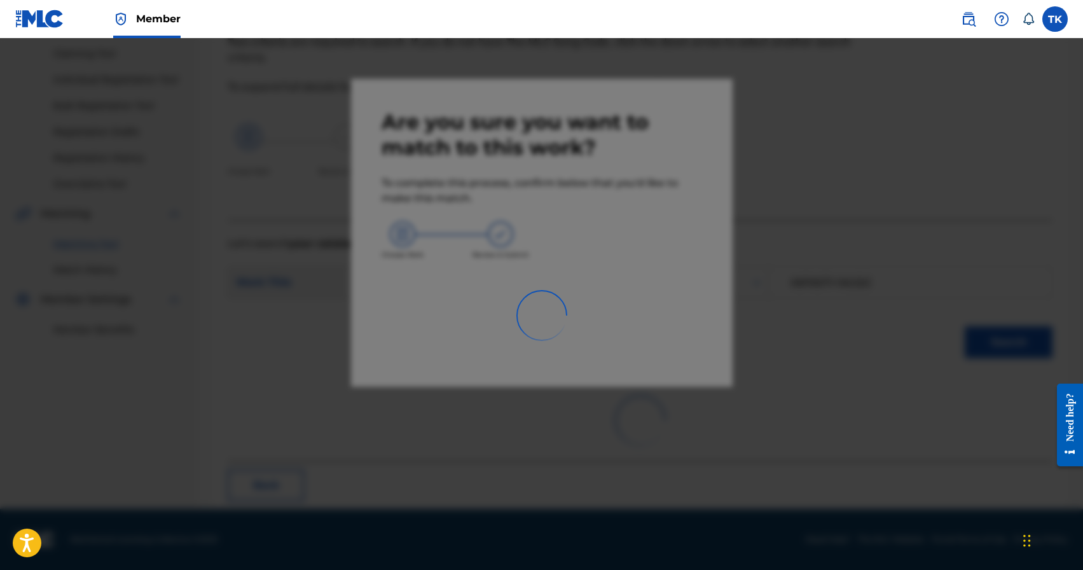
scroll to position [38, 0]
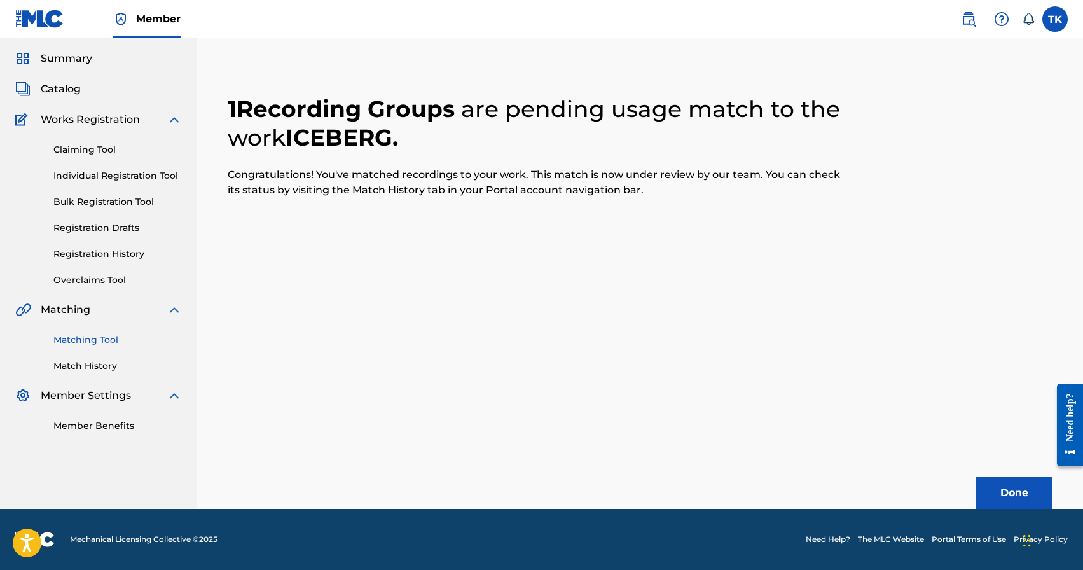
click at [991, 481] on button "Done" at bounding box center [1014, 493] width 76 height 32
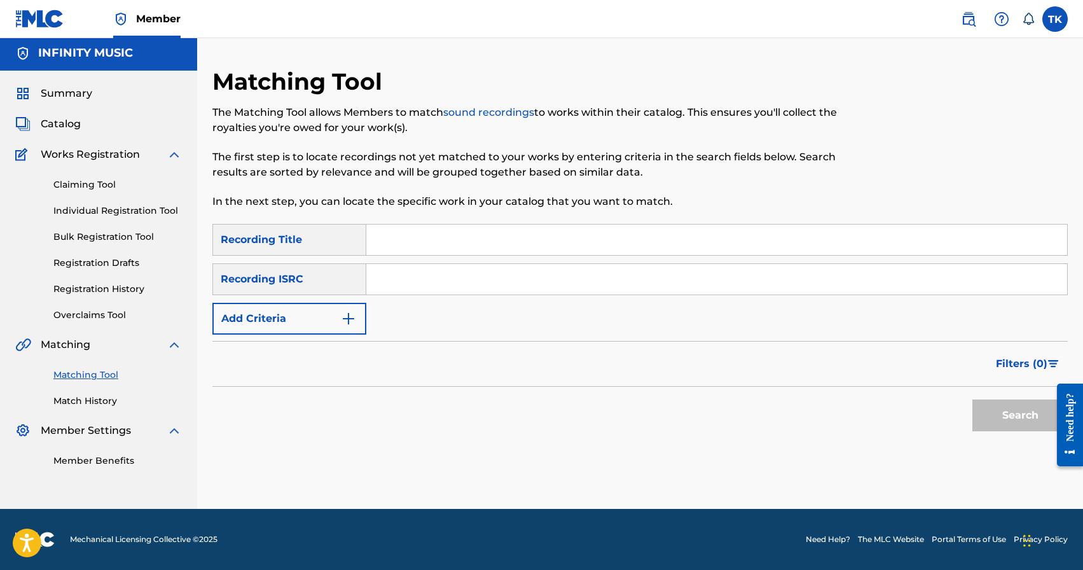
scroll to position [0, 0]
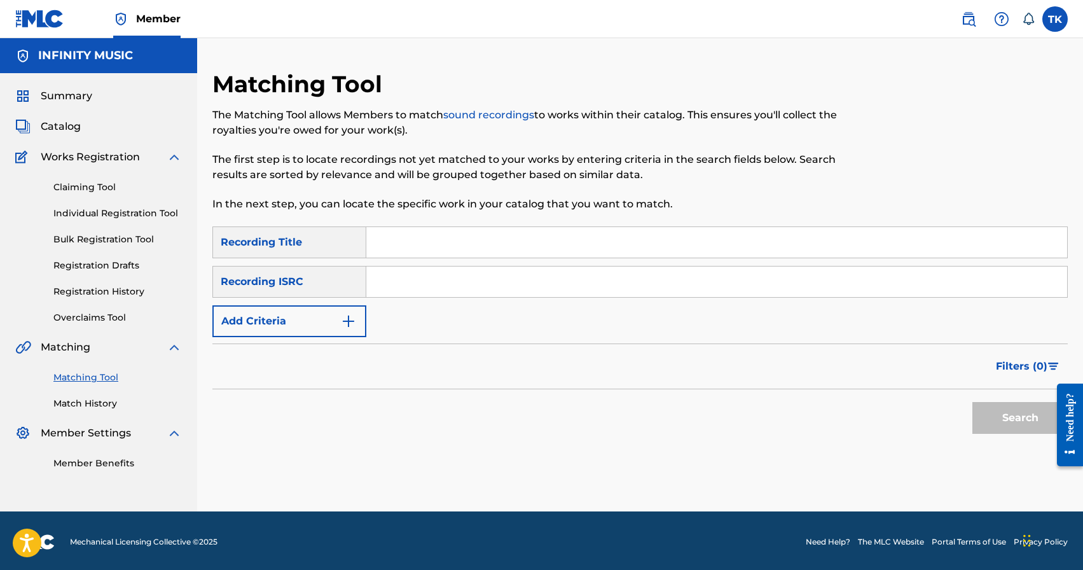
click at [485, 240] on input "Search Form" at bounding box center [716, 242] width 701 height 31
type input "танцую под водой"
click at [348, 325] on img "Search Form" at bounding box center [348, 321] width 15 height 15
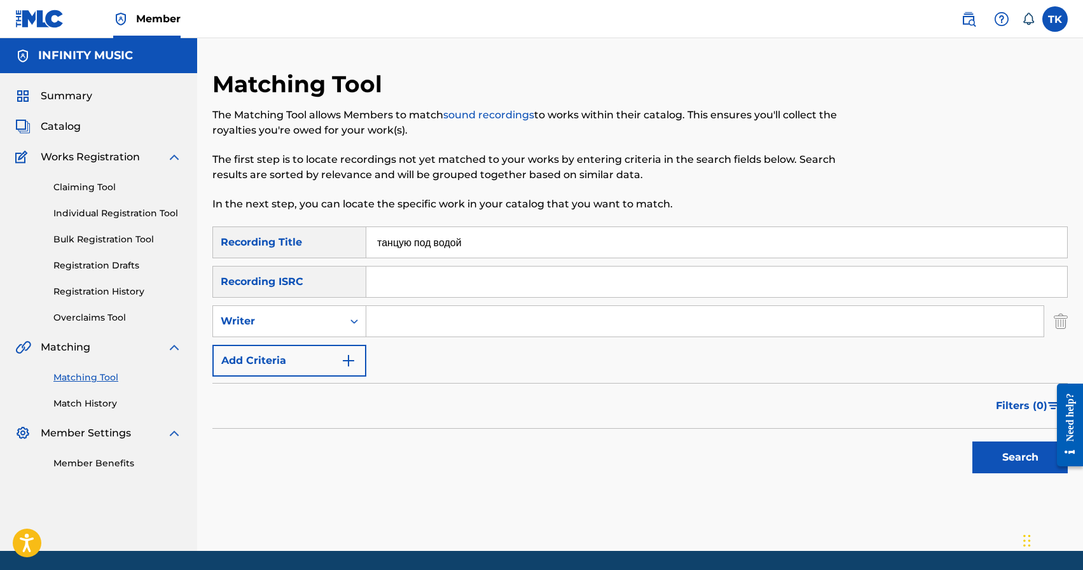
click at [348, 325] on icon "Search Form" at bounding box center [354, 321] width 13 height 13
click at [340, 344] on div "Recording Artist" at bounding box center [289, 353] width 153 height 32
click at [405, 323] on input "Search Form" at bounding box center [704, 321] width 677 height 31
type input "C chev"
click at [981, 453] on button "Search" at bounding box center [1019, 457] width 95 height 32
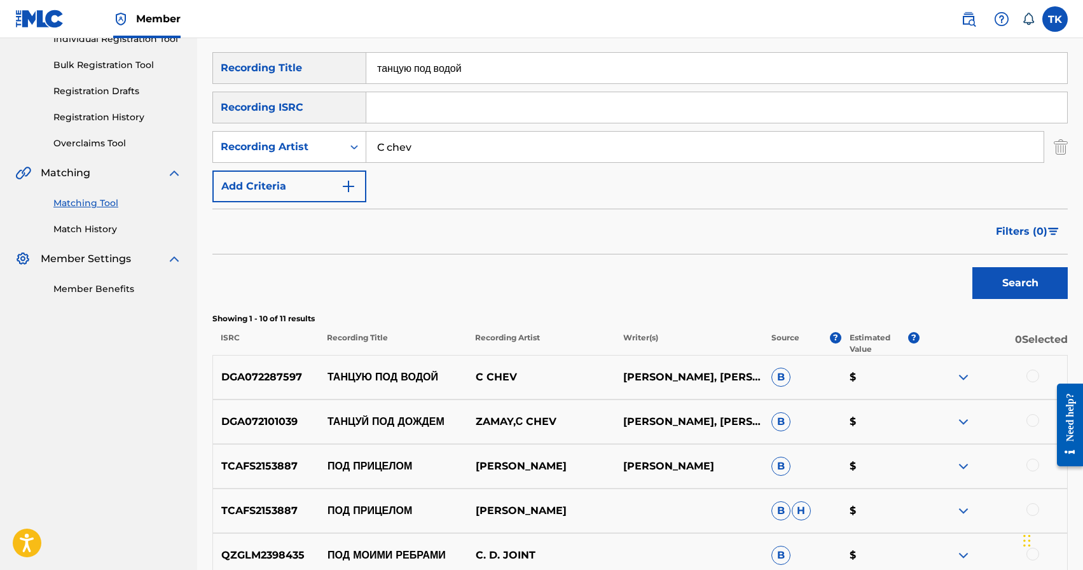
scroll to position [176, 0]
click at [1032, 369] on div at bounding box center [1032, 374] width 13 height 13
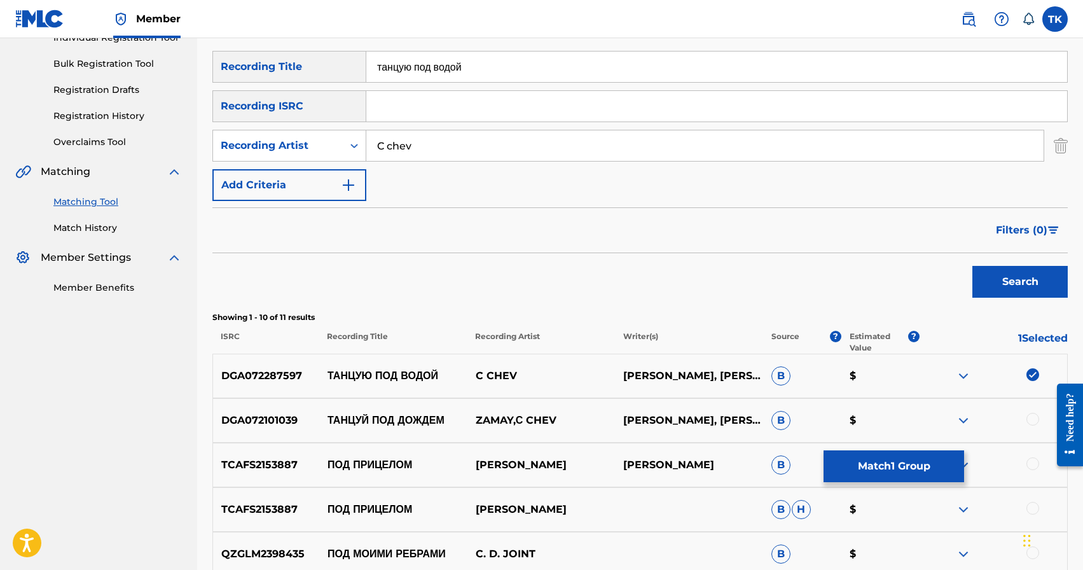
click at [903, 459] on button "Match 1 Group" at bounding box center [894, 466] width 141 height 32
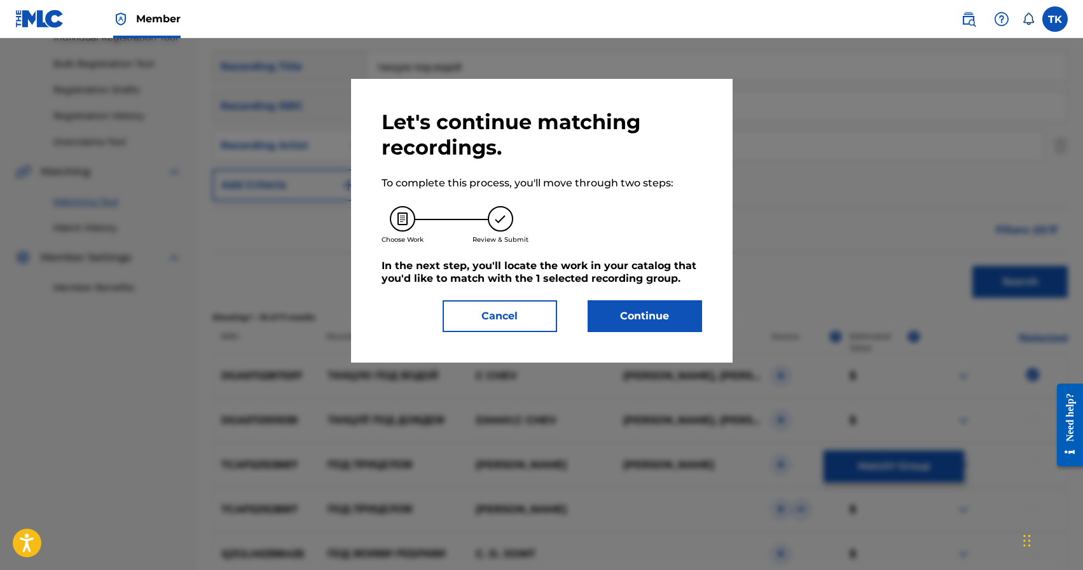
click at [645, 316] on button "Continue" at bounding box center [645, 316] width 114 height 32
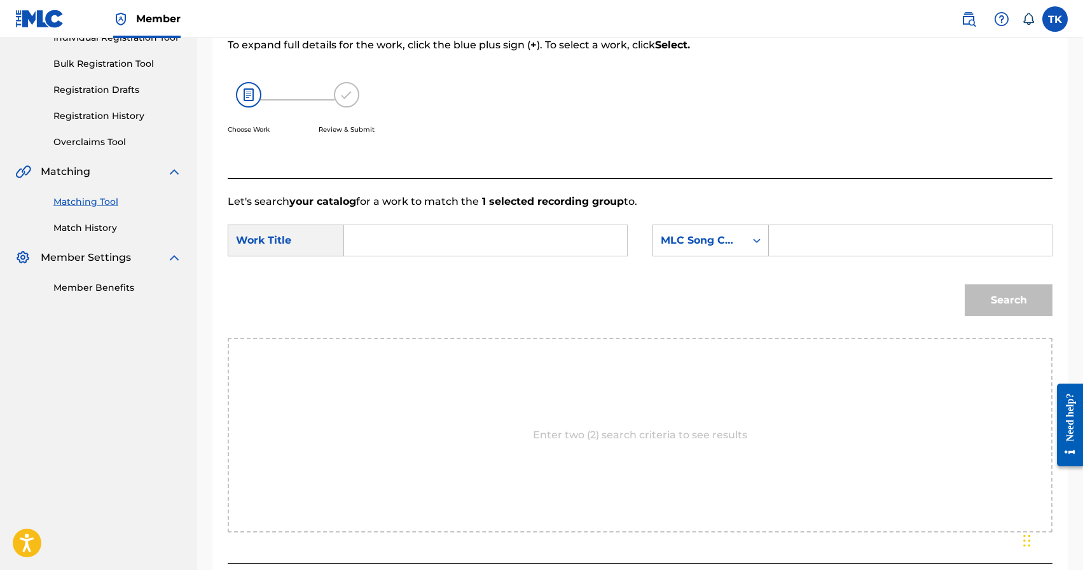
click at [523, 233] on input "Search Form" at bounding box center [485, 240] width 261 height 31
click at [403, 357] on div "танцую под водой" at bounding box center [390, 338] width 70 height 38
type input "танцую под водой"
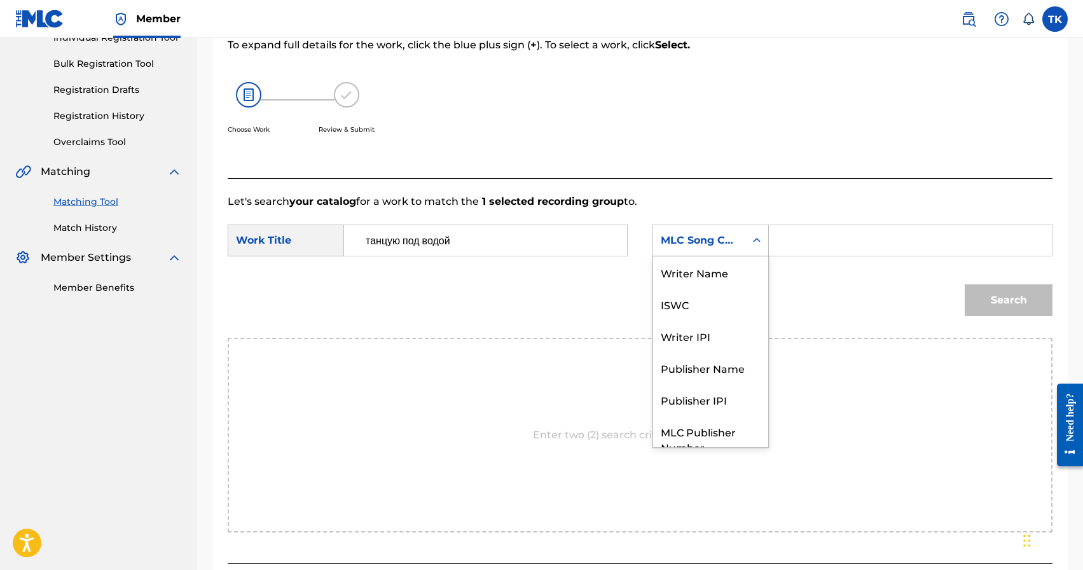
click at [729, 250] on div "MLC Song Code" at bounding box center [699, 240] width 92 height 24
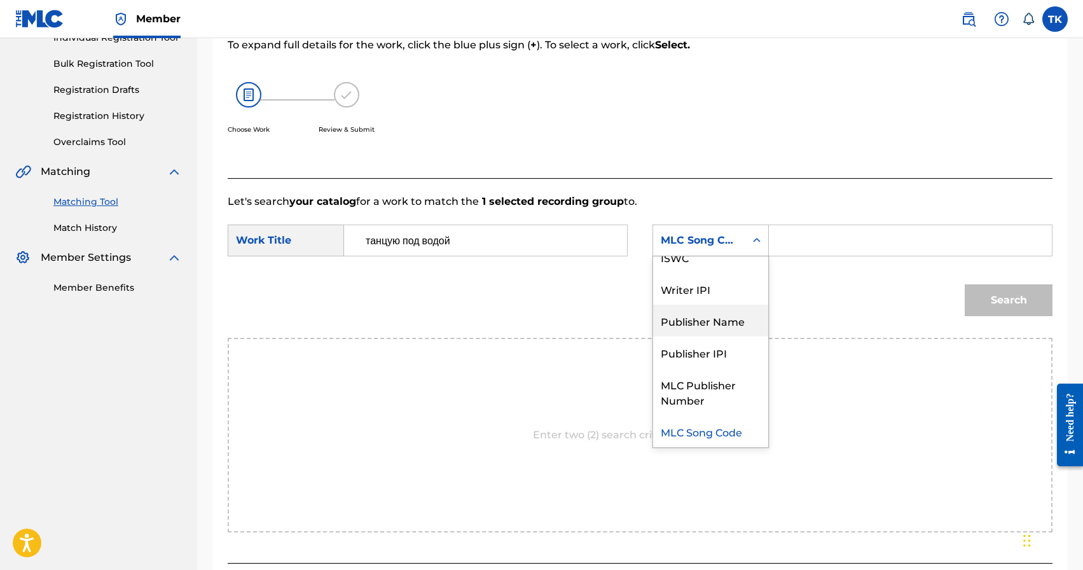
click at [714, 322] on div "Publisher Name" at bounding box center [710, 321] width 115 height 32
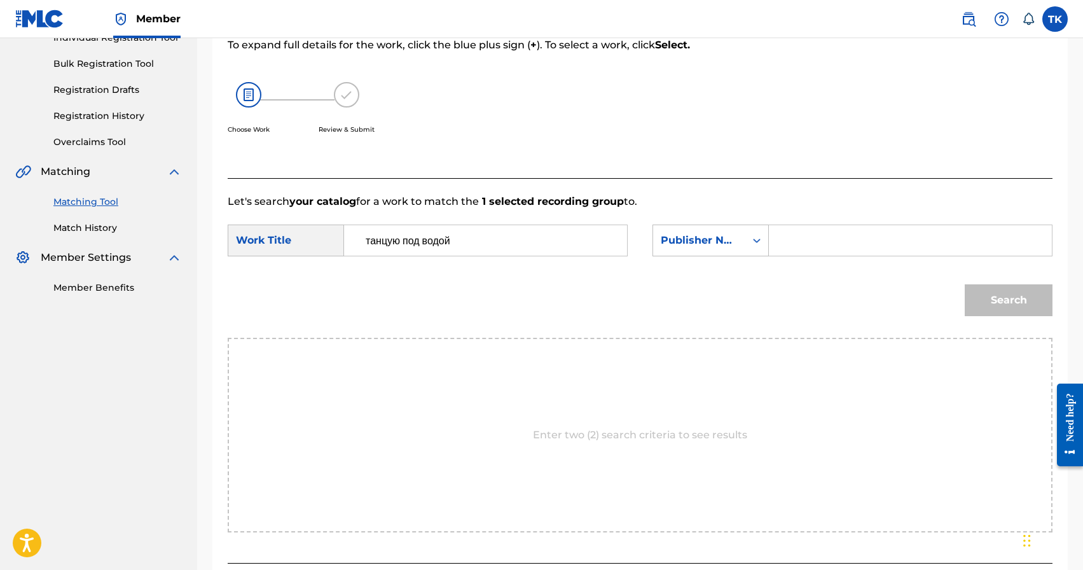
click at [780, 245] on input "Search Form" at bounding box center [910, 240] width 261 height 31
type input "INFINITY MUSIC"
click at [981, 291] on button "Search" at bounding box center [1009, 300] width 88 height 32
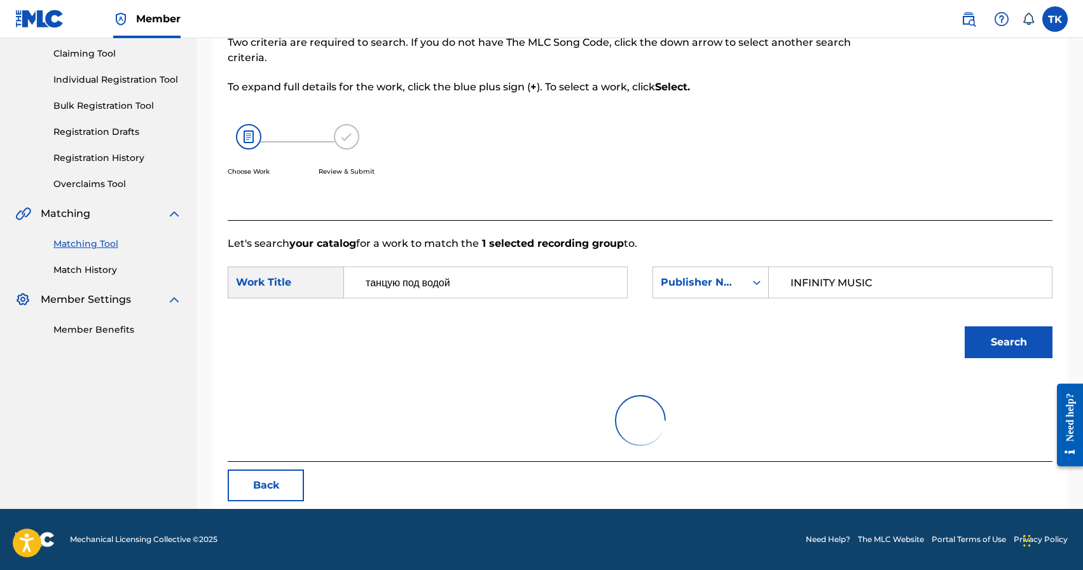
scroll to position [176, 0]
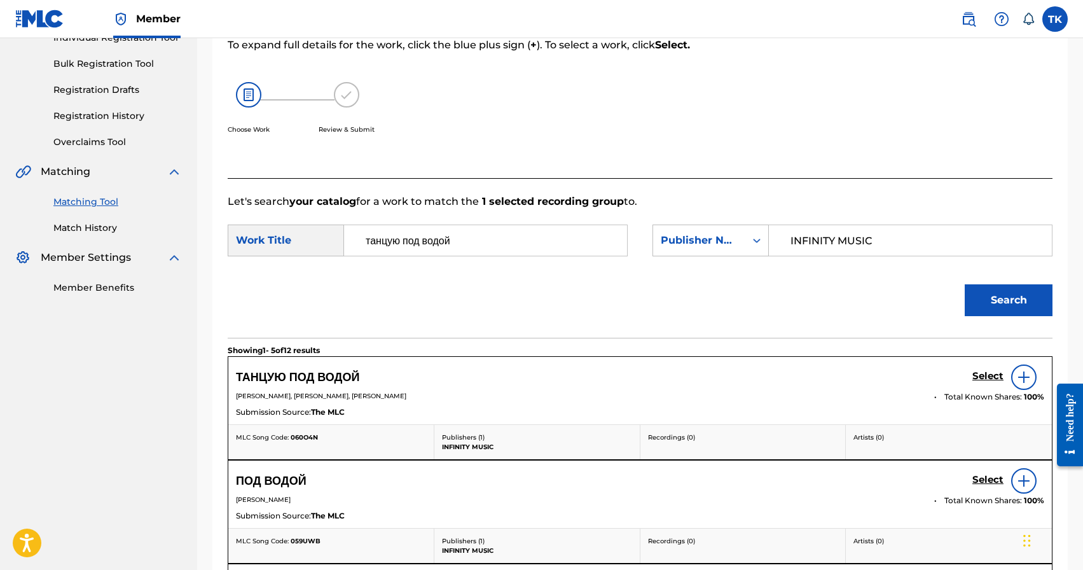
click at [980, 378] on h5 "Select" at bounding box center [987, 376] width 31 height 12
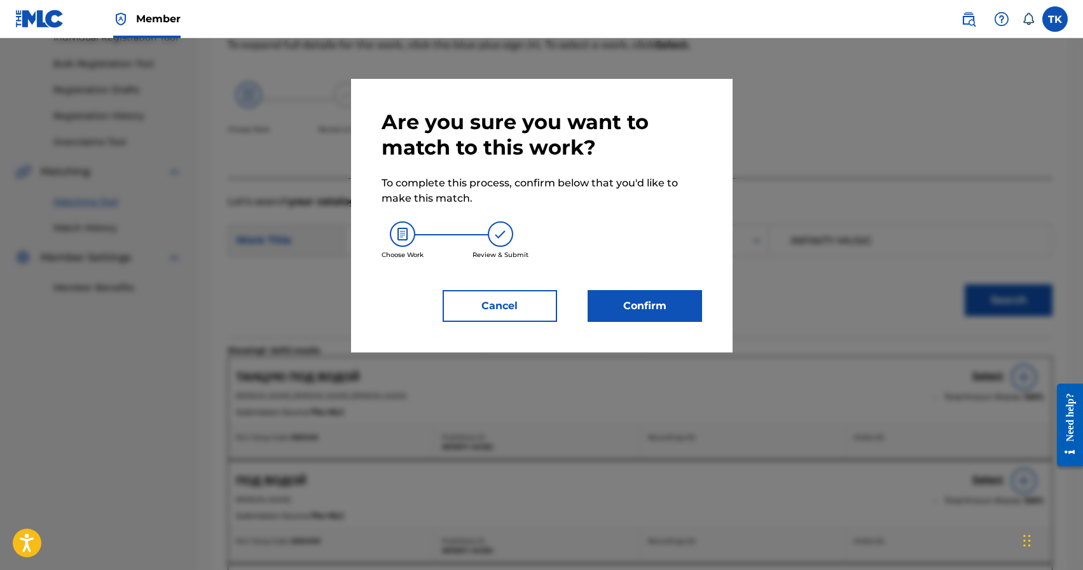
click at [659, 304] on button "Confirm" at bounding box center [645, 306] width 114 height 32
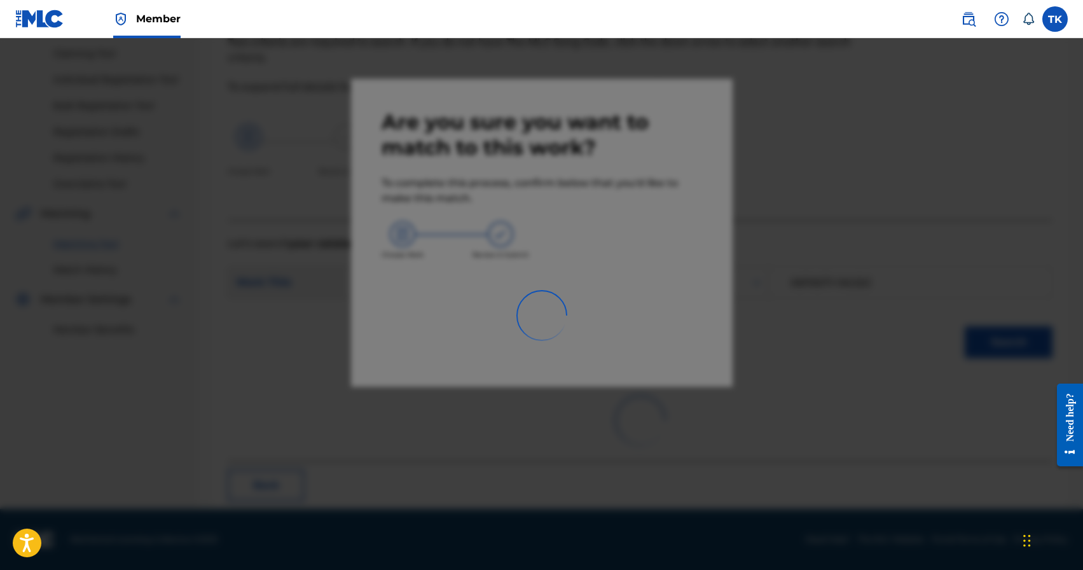
scroll to position [38, 0]
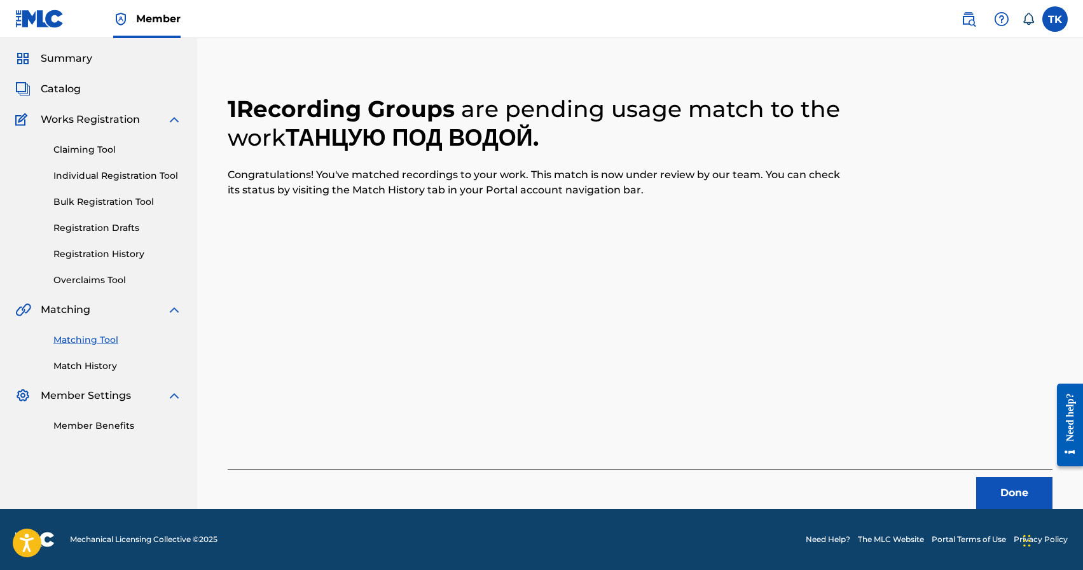
click at [1033, 500] on button "Done" at bounding box center [1014, 493] width 76 height 32
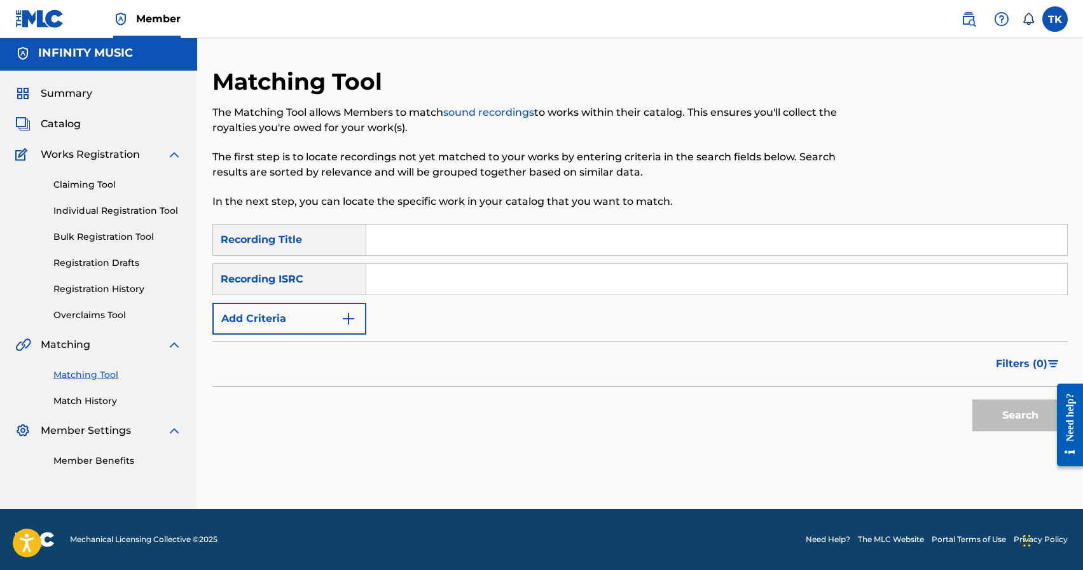
scroll to position [0, 0]
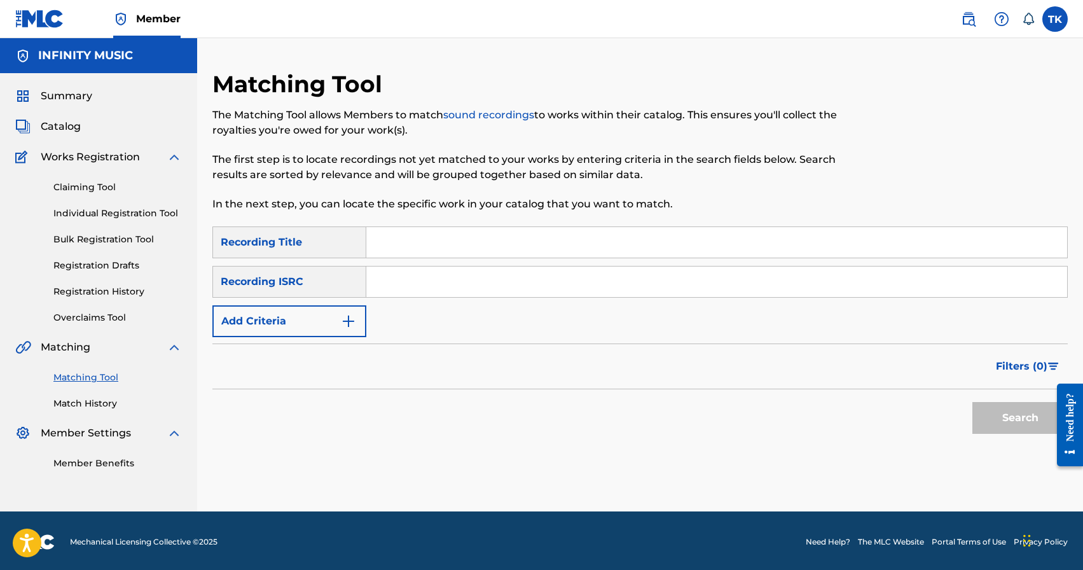
click at [519, 232] on input "Search Form" at bounding box center [716, 242] width 701 height 31
type input "топь"
click at [350, 324] on img "Search Form" at bounding box center [348, 321] width 15 height 15
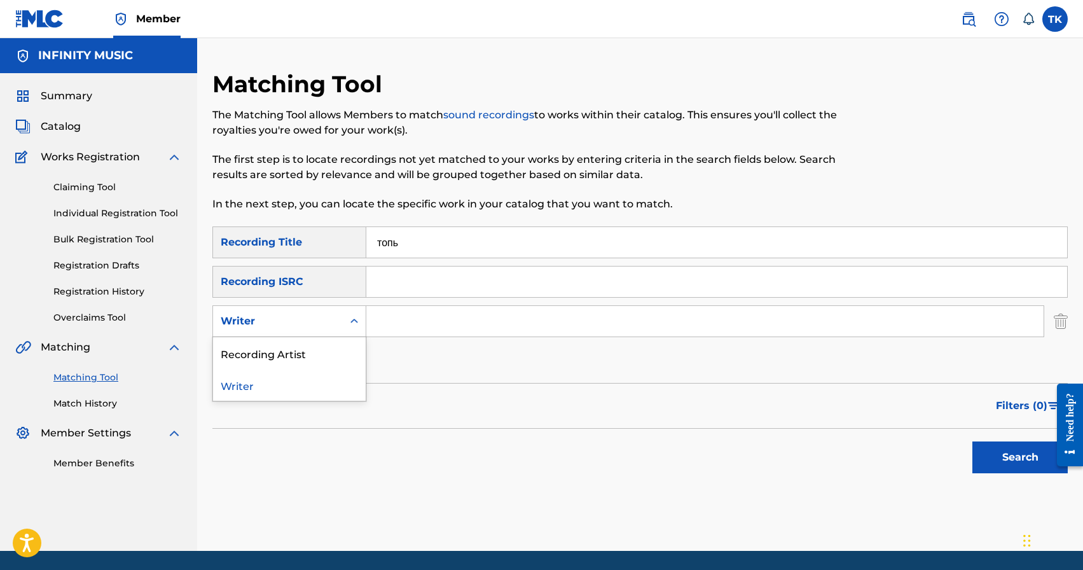
click at [350, 324] on icon "Search Form" at bounding box center [354, 321] width 13 height 13
click at [346, 337] on div "Recording Artist" at bounding box center [289, 353] width 153 height 32
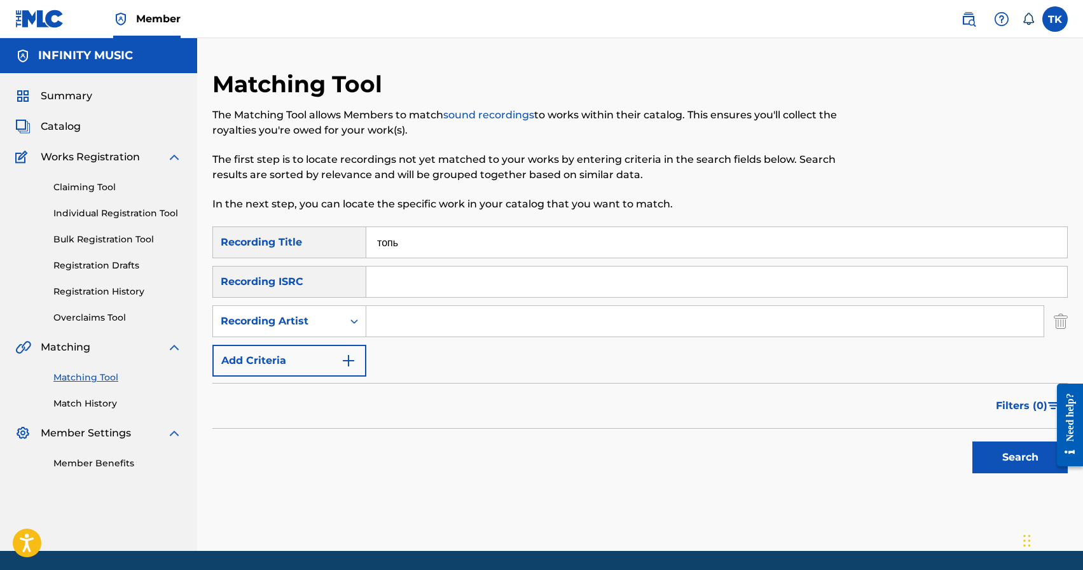
click at [415, 329] on input "Search Form" at bounding box center [704, 321] width 677 height 31
type input "C chev"
click at [993, 457] on button "Search" at bounding box center [1019, 457] width 95 height 32
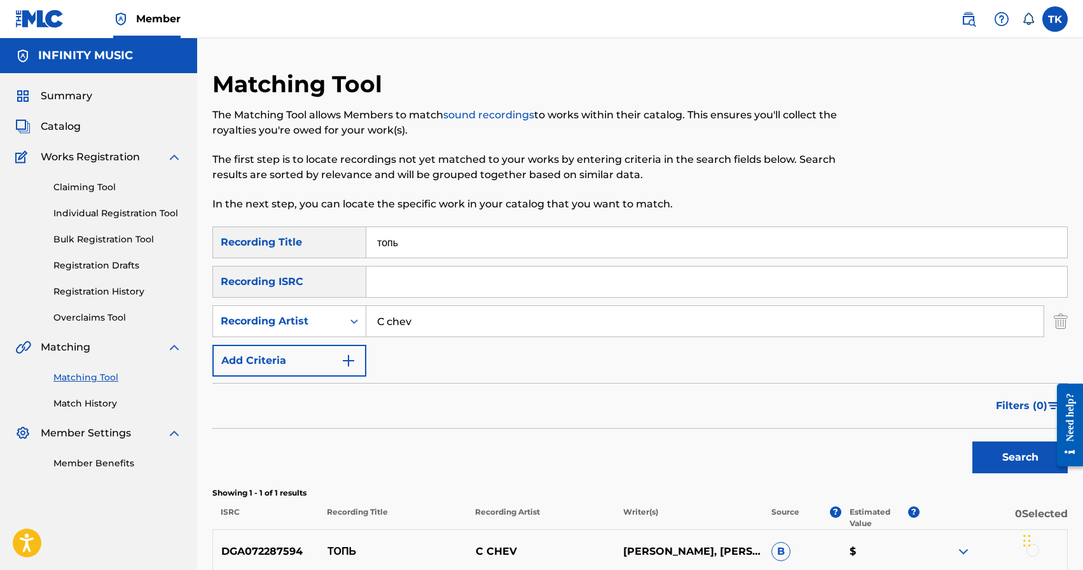
click at [805, 429] on div "Search" at bounding box center [639, 454] width 855 height 51
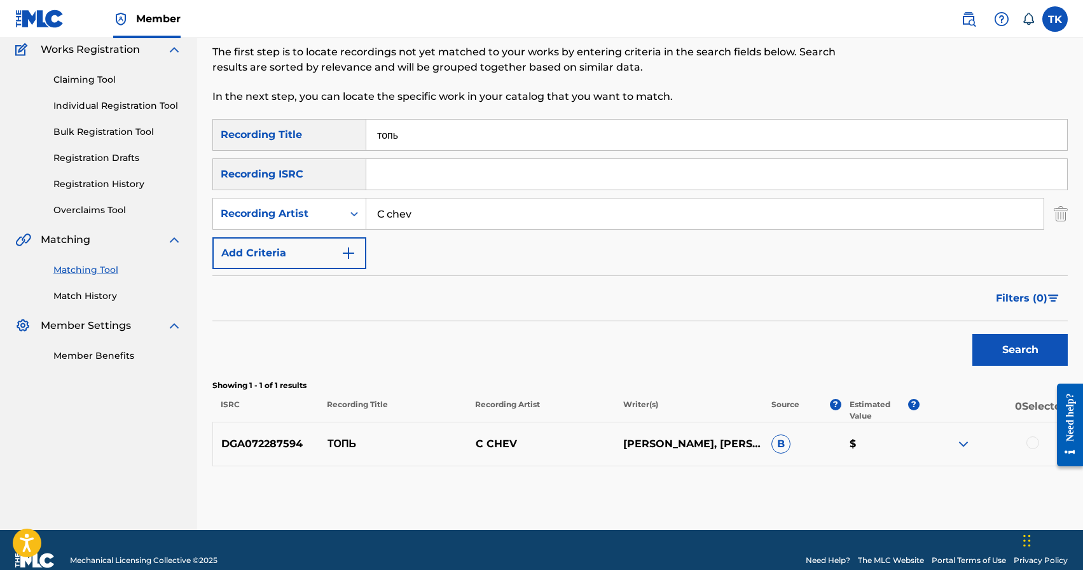
scroll to position [128, 0]
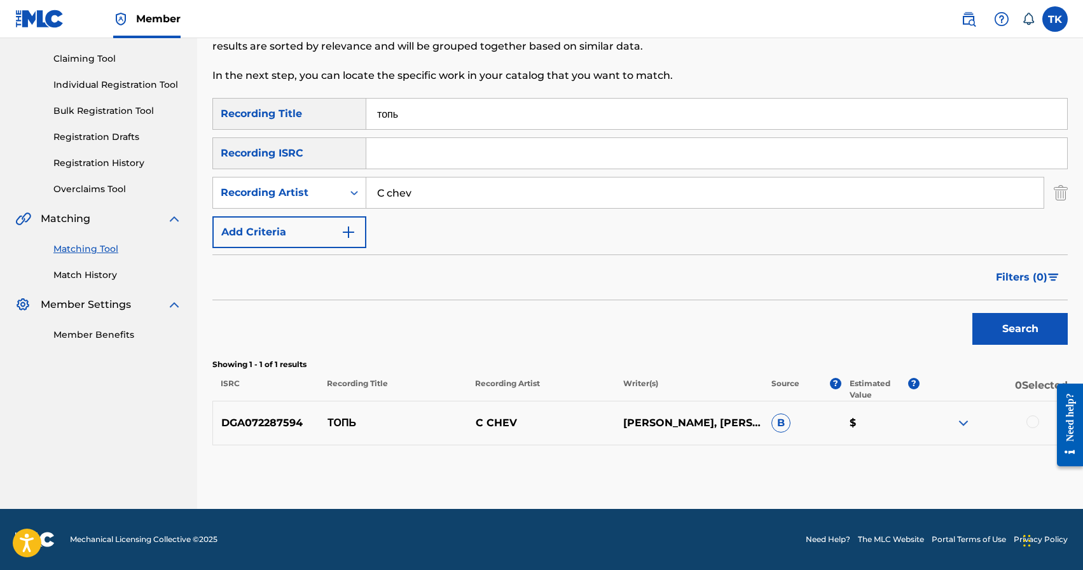
click at [1029, 424] on div at bounding box center [1032, 421] width 13 height 13
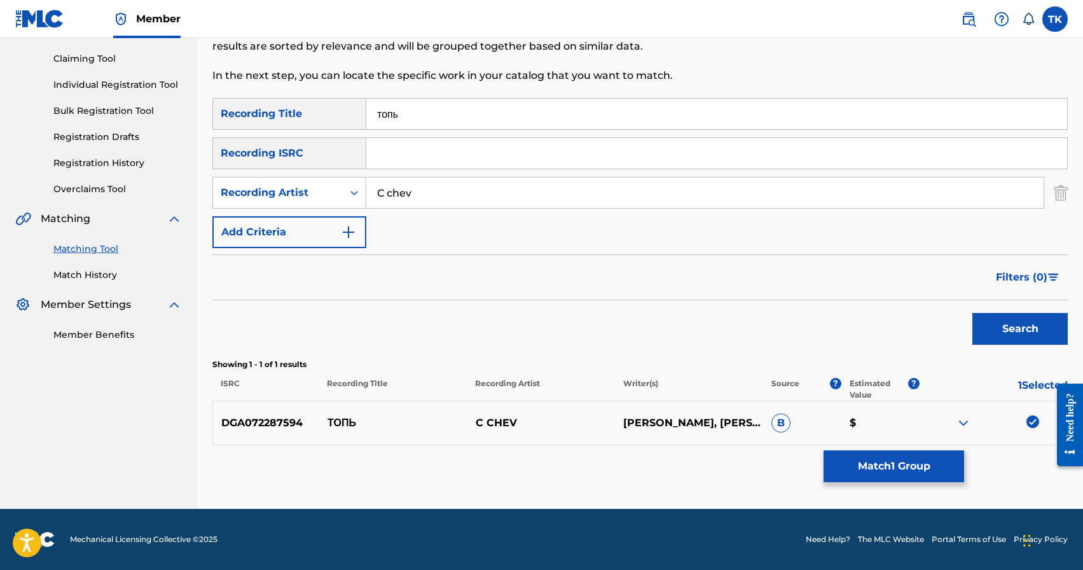
click at [924, 459] on button "Match 1 Group" at bounding box center [894, 466] width 141 height 32
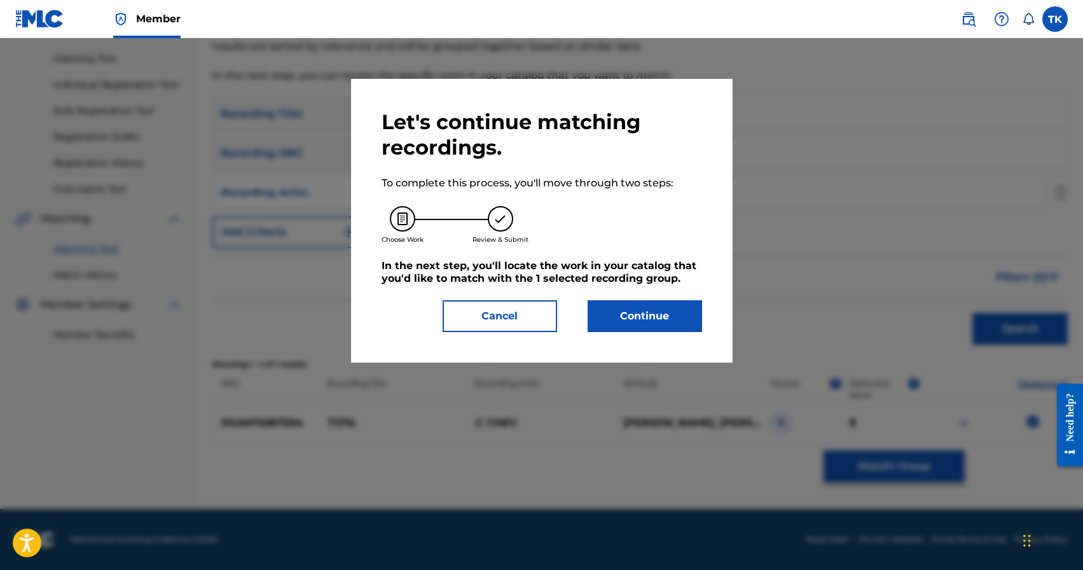
click at [671, 305] on button "Continue" at bounding box center [645, 316] width 114 height 32
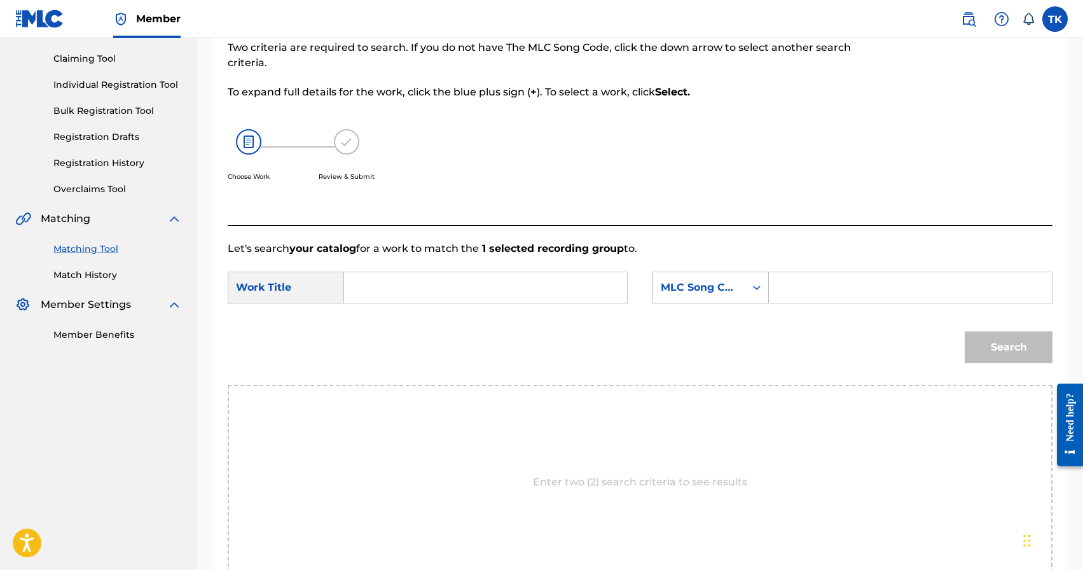
click at [525, 280] on input "Search Form" at bounding box center [485, 287] width 261 height 31
type input "топь"
click at [383, 320] on strong "топь" at bounding box center [378, 316] width 24 height 12
click at [707, 295] on div "MLC Song Code" at bounding box center [699, 287] width 92 height 24
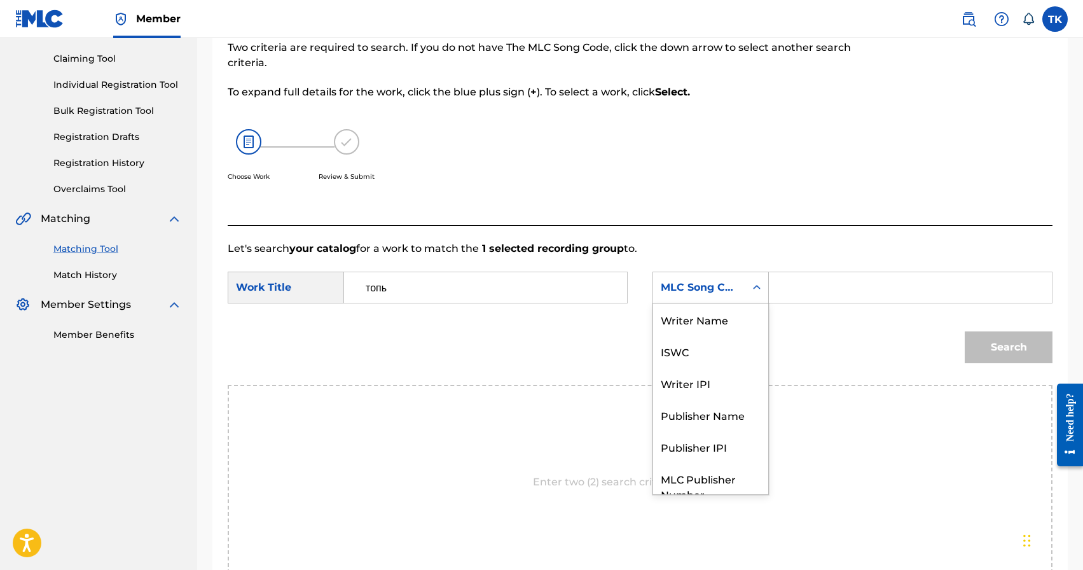
scroll to position [47, 0]
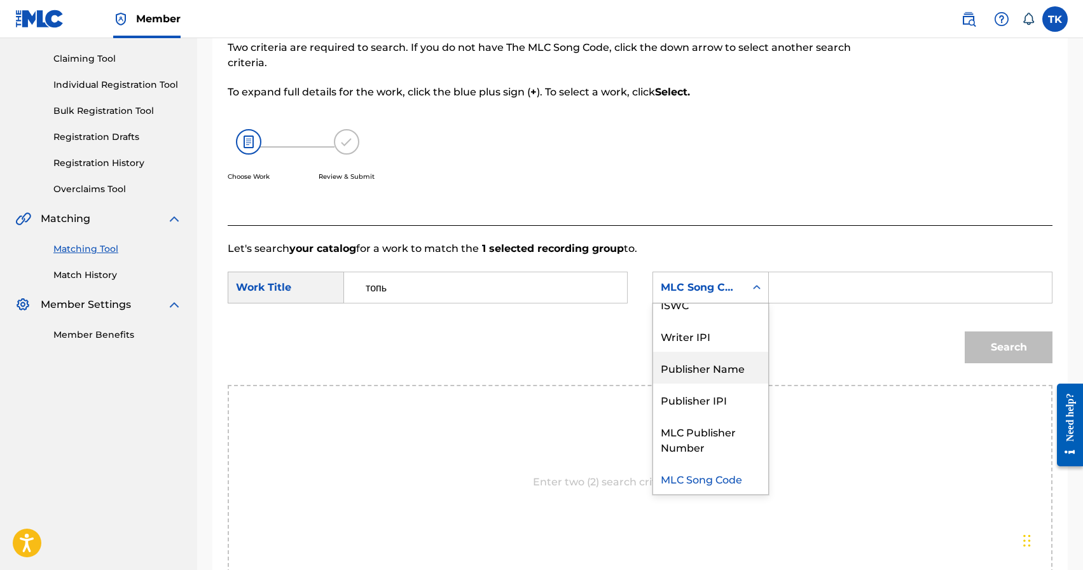
click at [697, 357] on div "Publisher Name" at bounding box center [710, 368] width 115 height 32
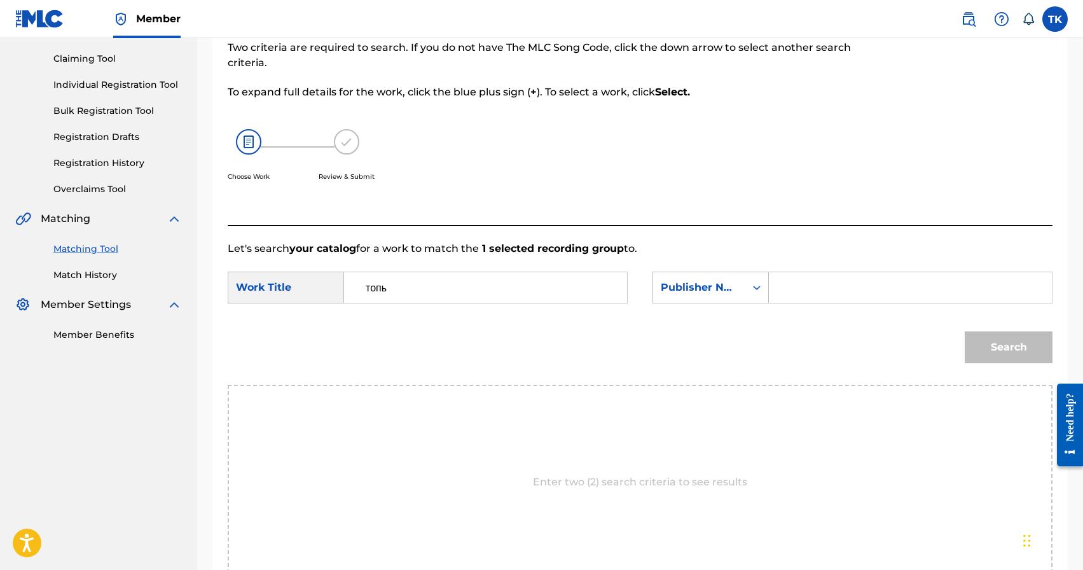
click at [787, 286] on input "Search Form" at bounding box center [910, 287] width 261 height 31
type input "INFINITY MUSIC"
click at [986, 343] on button "Search" at bounding box center [1009, 347] width 88 height 32
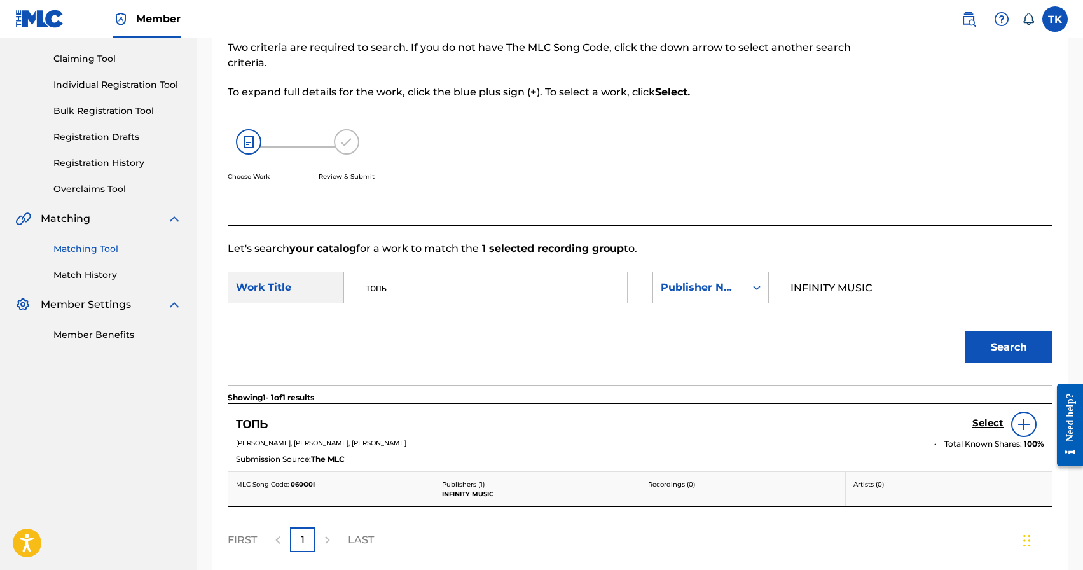
click at [984, 420] on h5 "Select" at bounding box center [987, 423] width 31 height 12
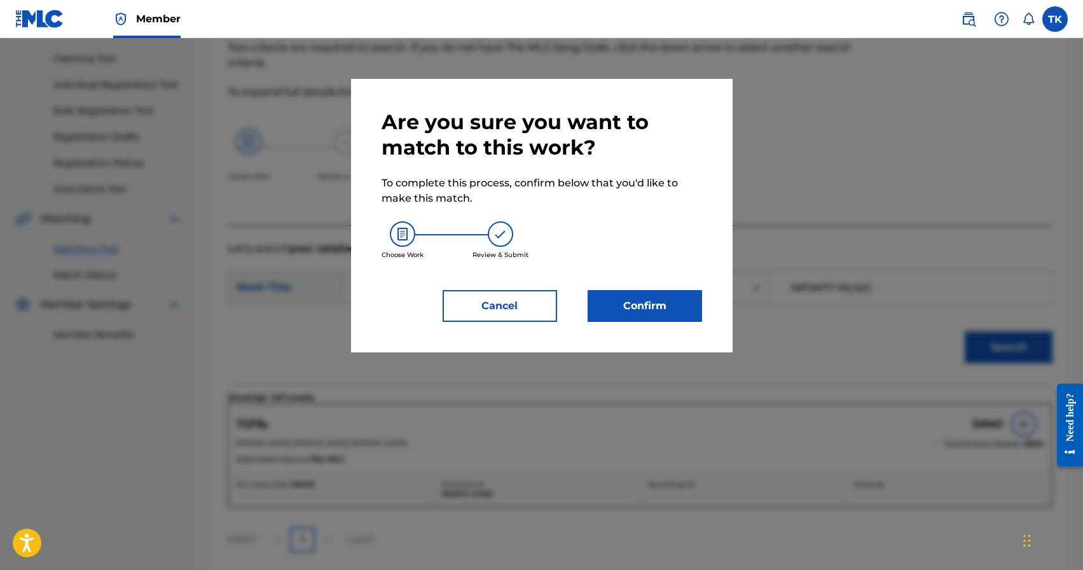
click at [661, 305] on button "Confirm" at bounding box center [645, 306] width 114 height 32
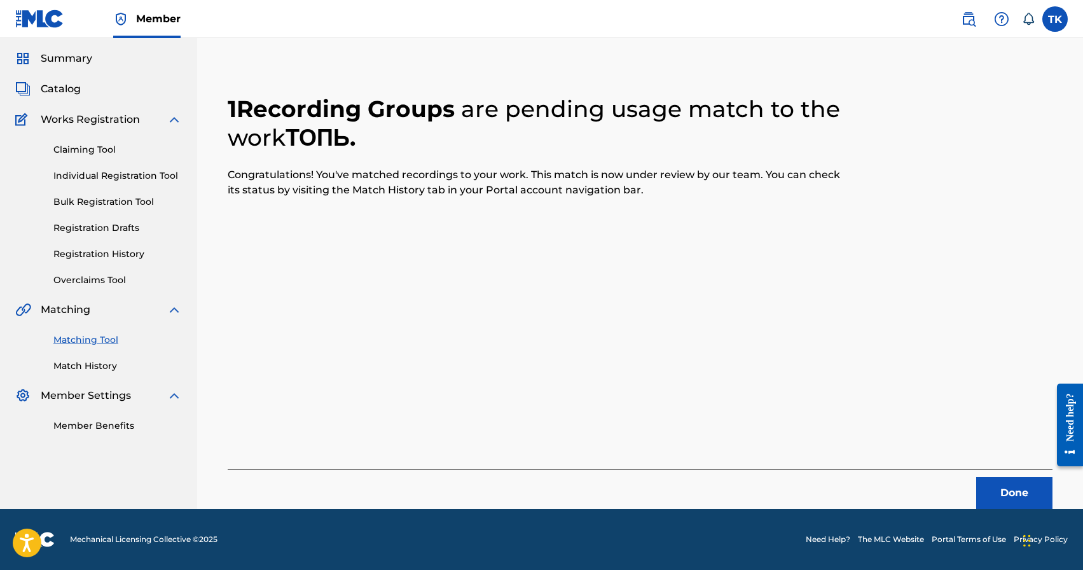
scroll to position [38, 0]
click at [987, 497] on button "Done" at bounding box center [1014, 493] width 76 height 32
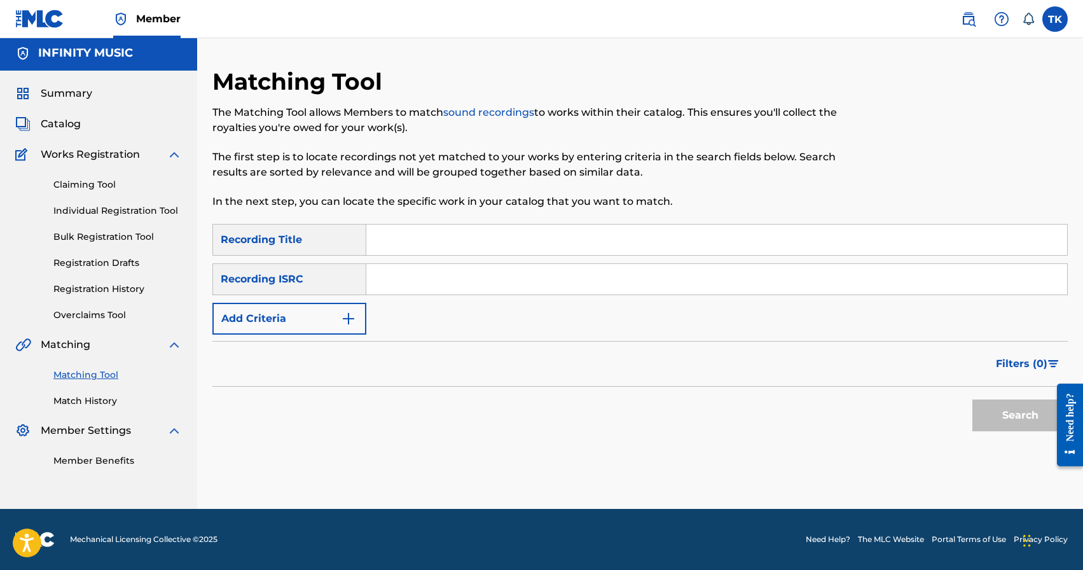
scroll to position [0, 0]
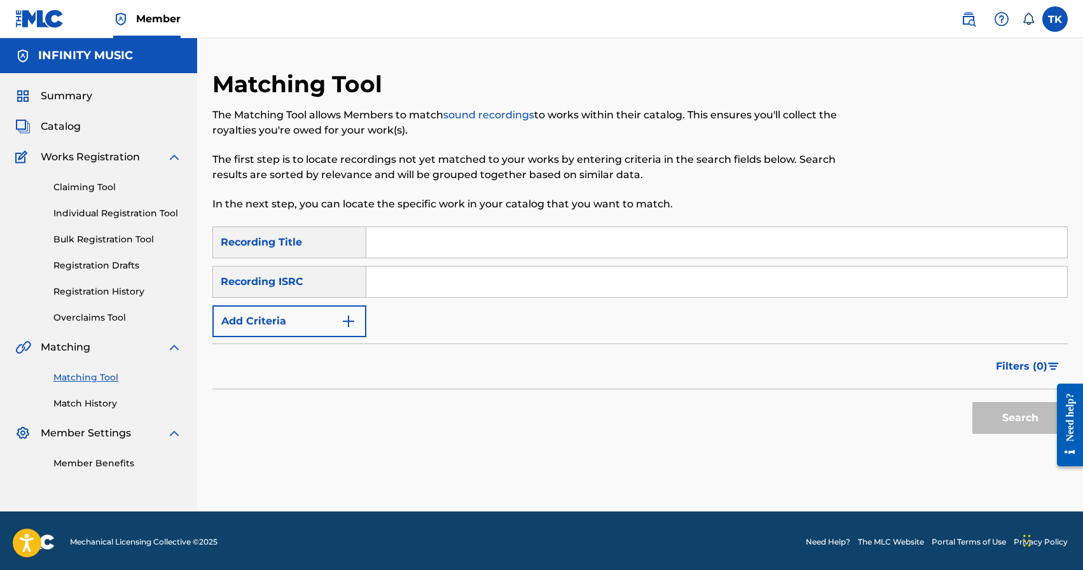
click at [503, 237] on input "Search Form" at bounding box center [716, 242] width 701 height 31
type input "крапива"
click at [346, 315] on img "Search Form" at bounding box center [348, 321] width 15 height 15
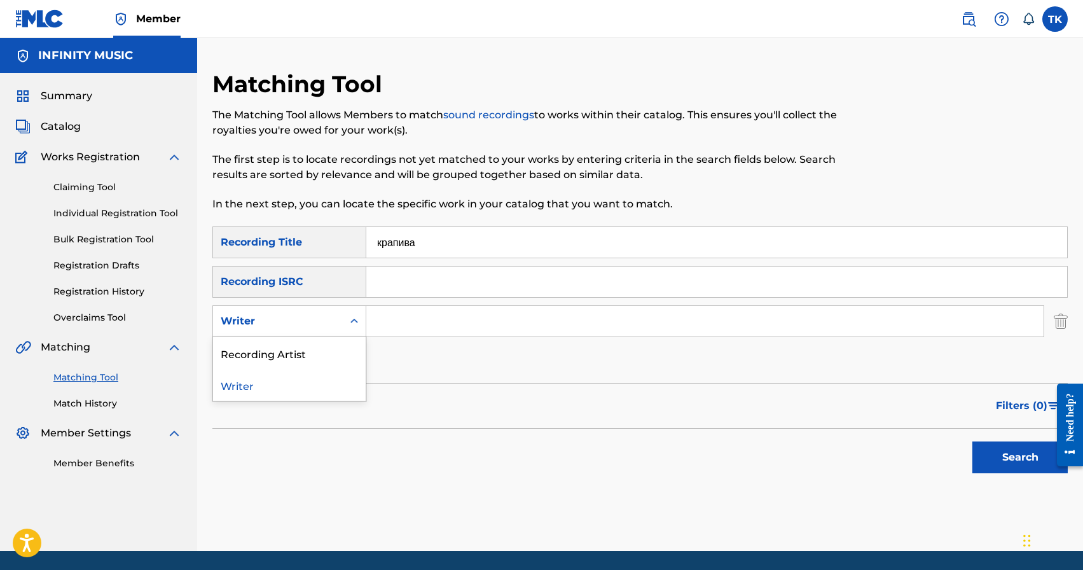
click at [346, 315] on div "Search Form" at bounding box center [354, 321] width 23 height 23
click at [344, 341] on div "Recording Artist" at bounding box center [289, 353] width 153 height 32
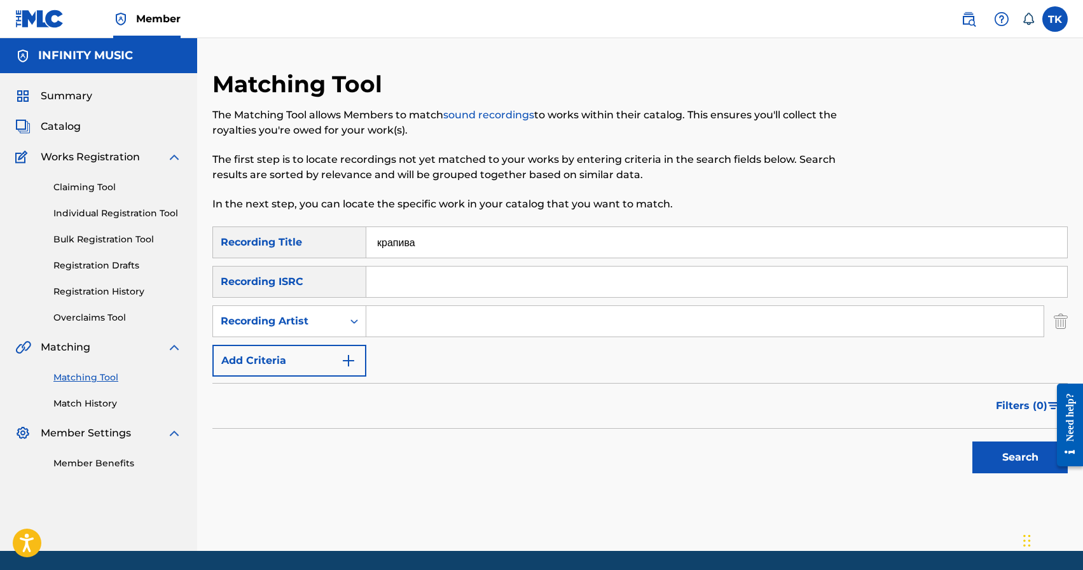
click at [395, 328] on input "Search Form" at bounding box center [704, 321] width 677 height 31
type input "C chev"
click at [1012, 460] on button "Search" at bounding box center [1019, 457] width 95 height 32
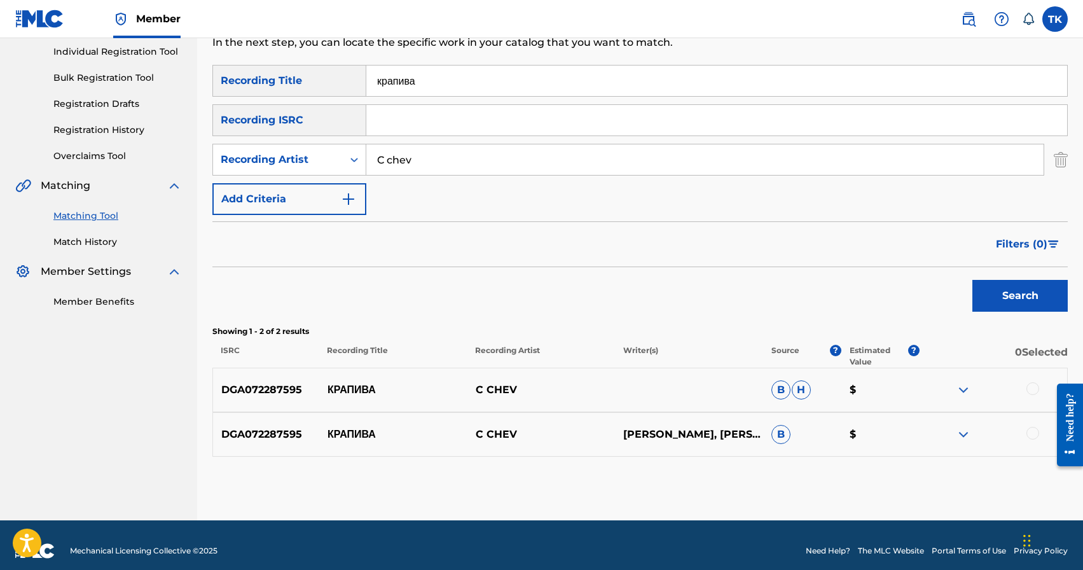
scroll to position [173, 0]
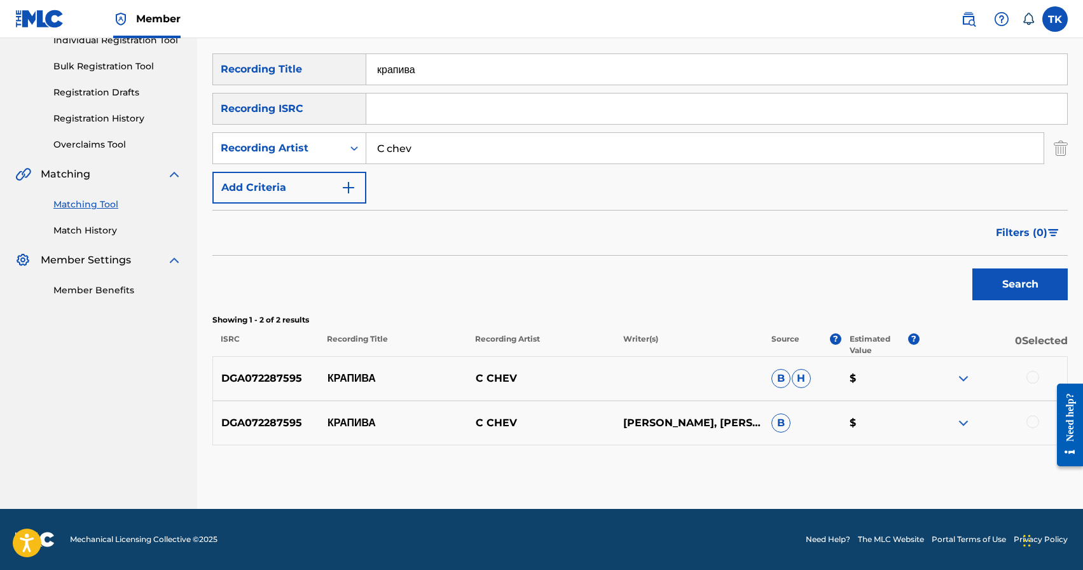
click at [1035, 377] on div at bounding box center [1032, 377] width 13 height 13
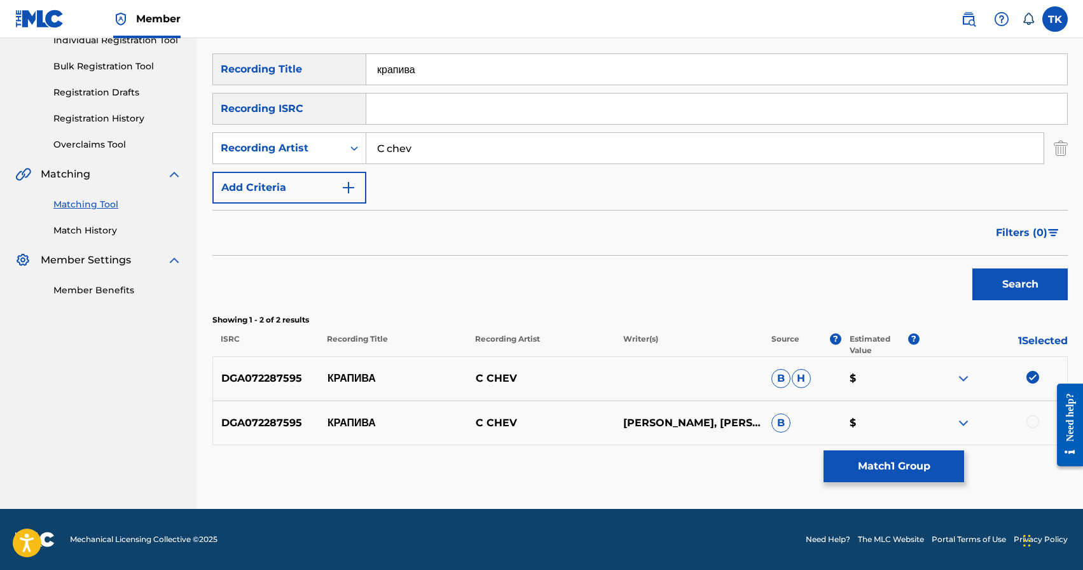
click at [1032, 424] on div at bounding box center [1032, 421] width 13 height 13
click at [920, 459] on button "Match 2 Groups" at bounding box center [894, 466] width 141 height 32
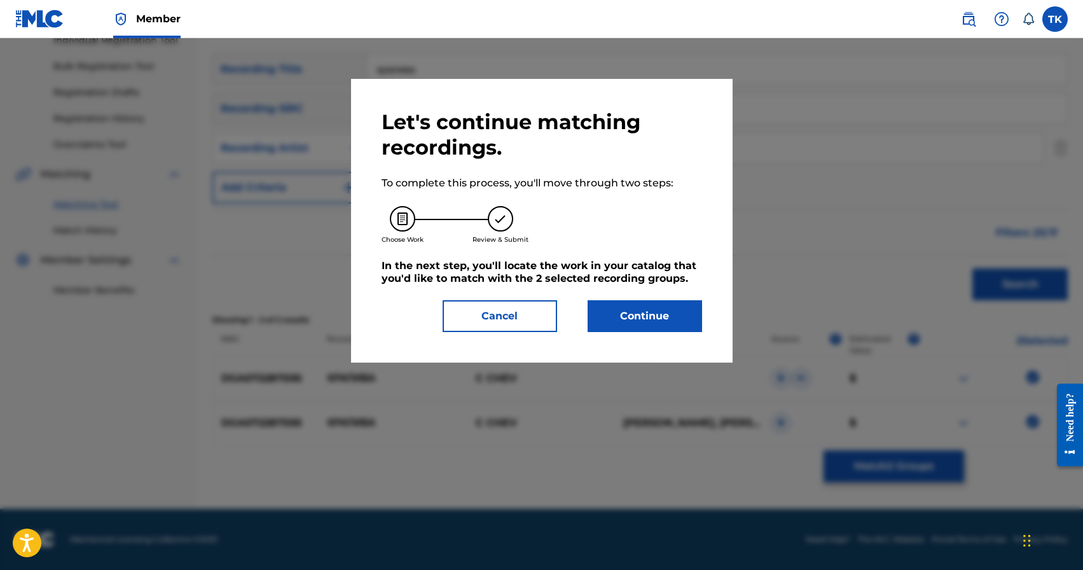
click at [639, 327] on button "Continue" at bounding box center [645, 316] width 114 height 32
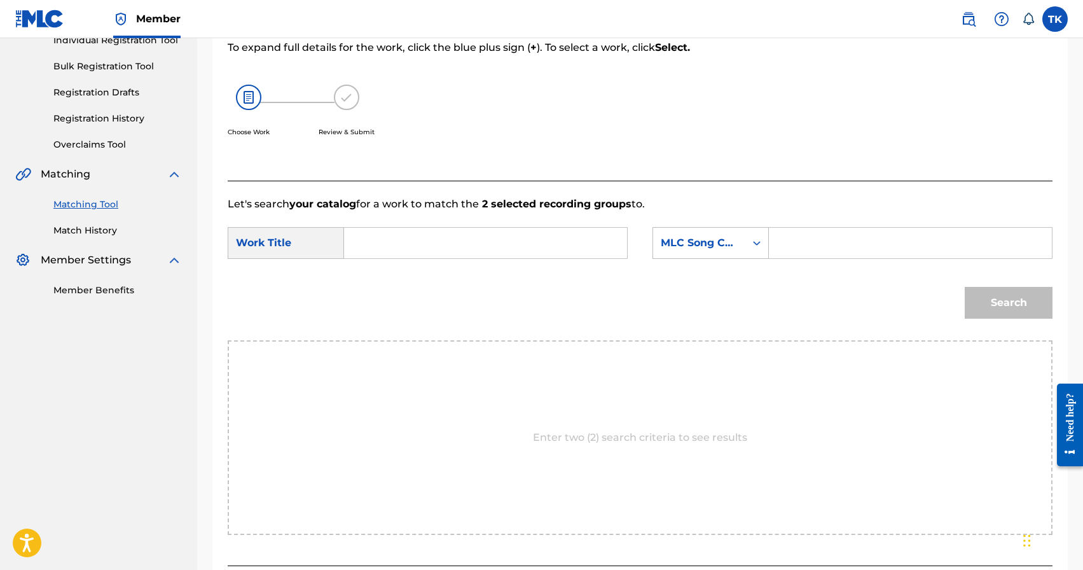
click at [507, 238] on input "Search Form" at bounding box center [485, 243] width 261 height 31
click at [404, 278] on div "крапи ва" at bounding box center [390, 271] width 70 height 23
type input "крапива"
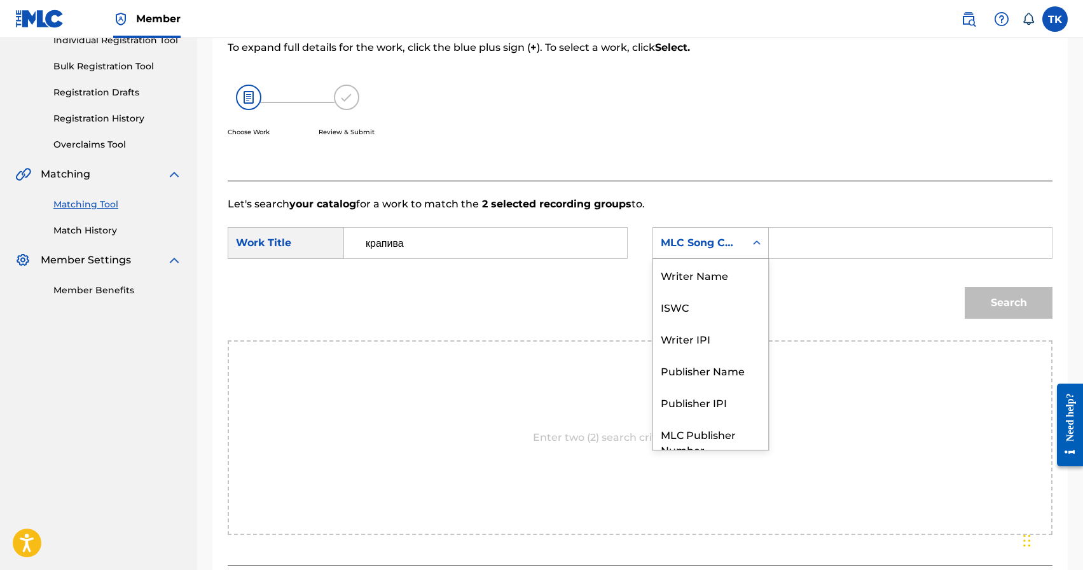
click at [722, 247] on div "MLC Song Code" at bounding box center [699, 242] width 77 height 15
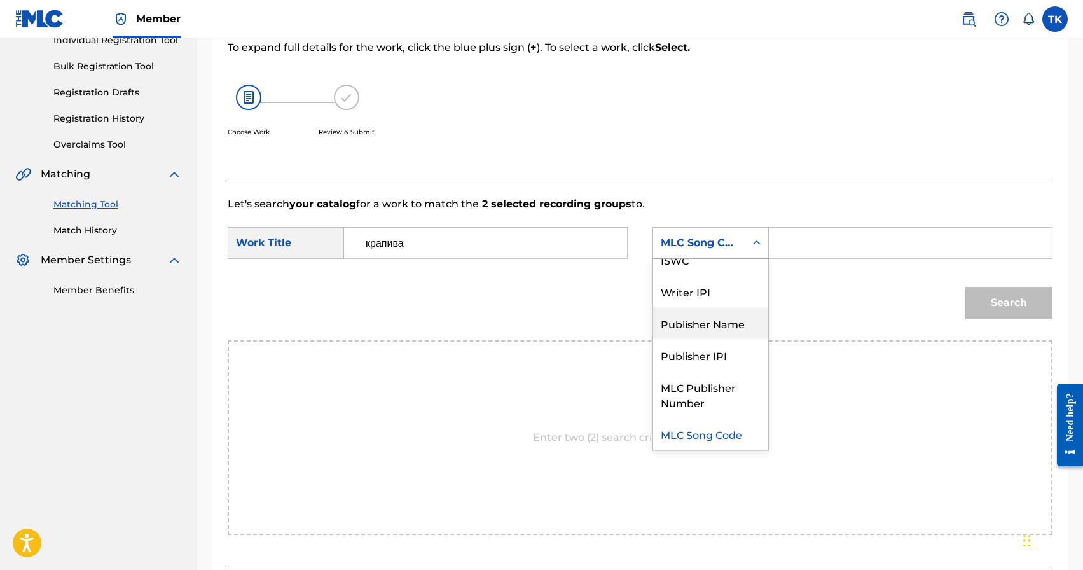
click at [703, 322] on div "Publisher Name" at bounding box center [710, 323] width 115 height 32
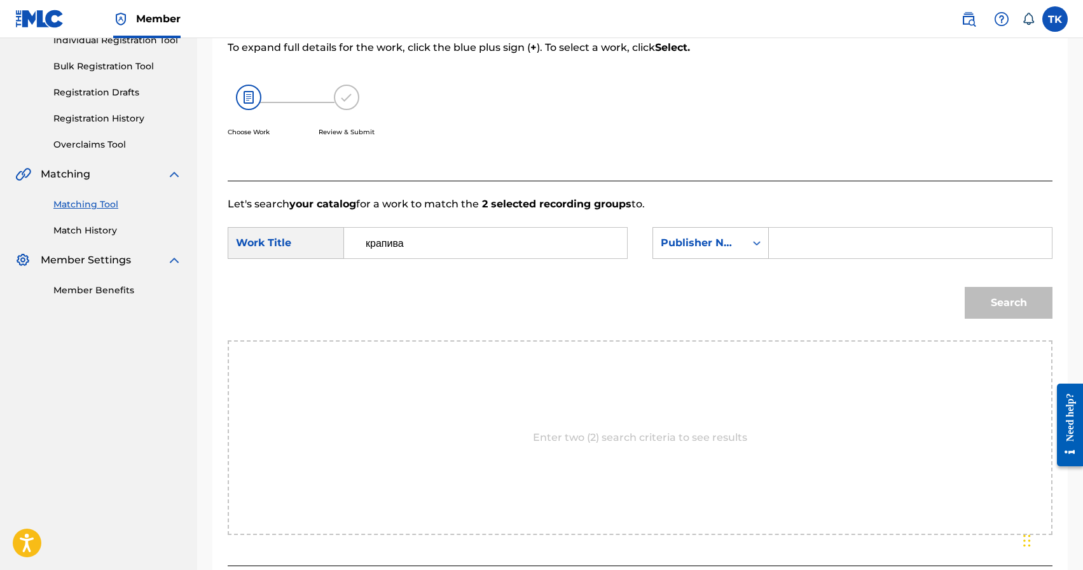
click at [808, 244] on input "Search Form" at bounding box center [910, 243] width 261 height 31
type input "INFINITY MUSIC"
click at [976, 296] on button "Search" at bounding box center [1009, 303] width 88 height 32
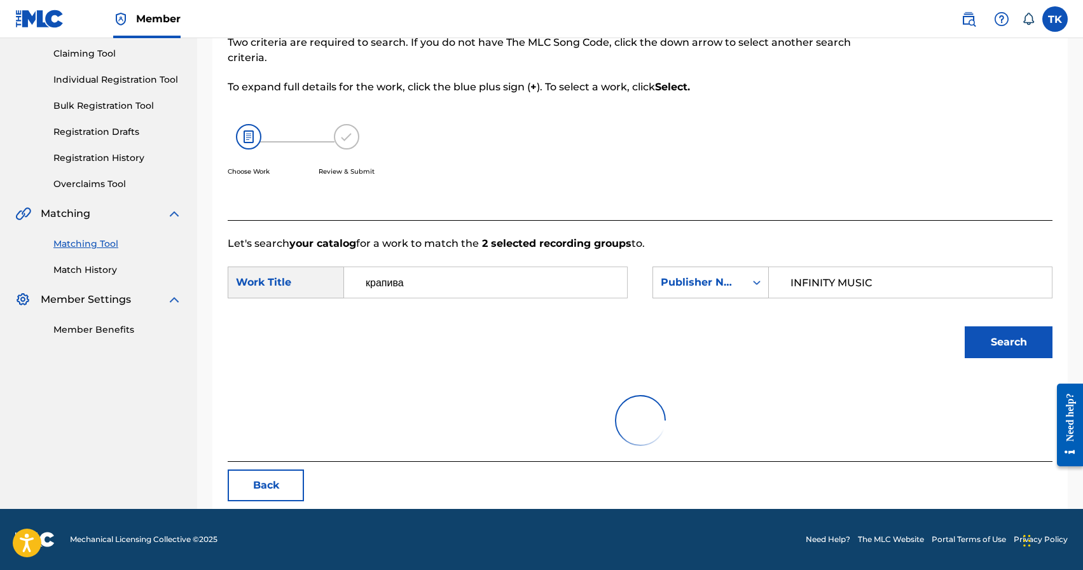
scroll to position [173, 0]
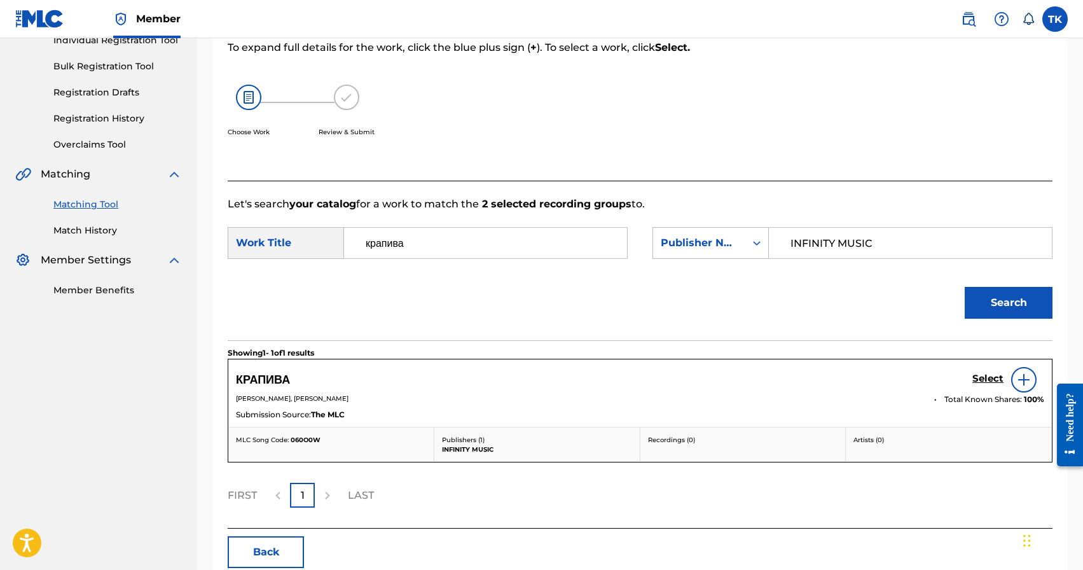
click at [981, 381] on h5 "Select" at bounding box center [987, 379] width 31 height 12
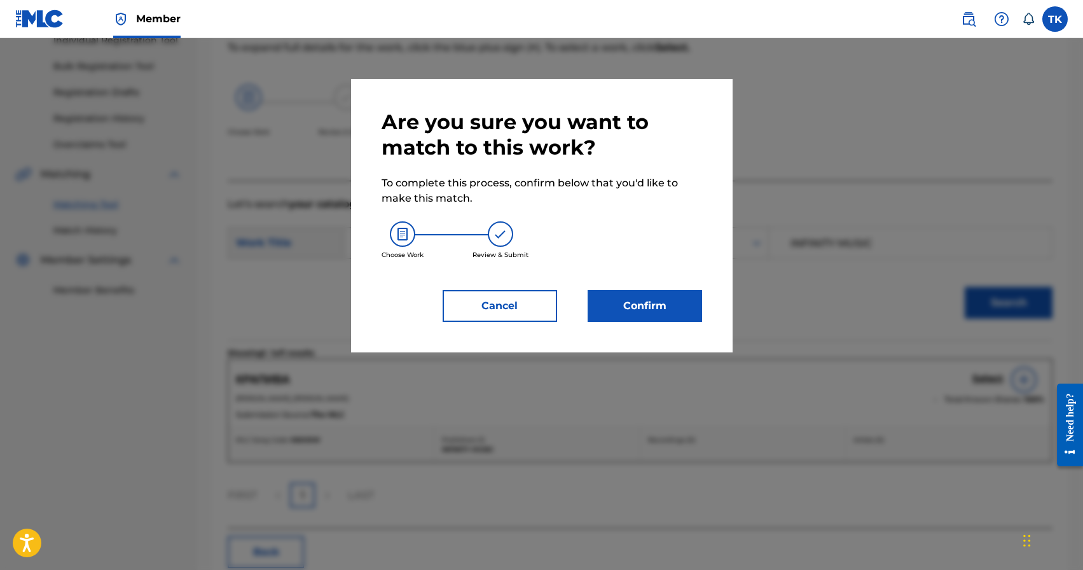
click at [690, 308] on button "Confirm" at bounding box center [645, 306] width 114 height 32
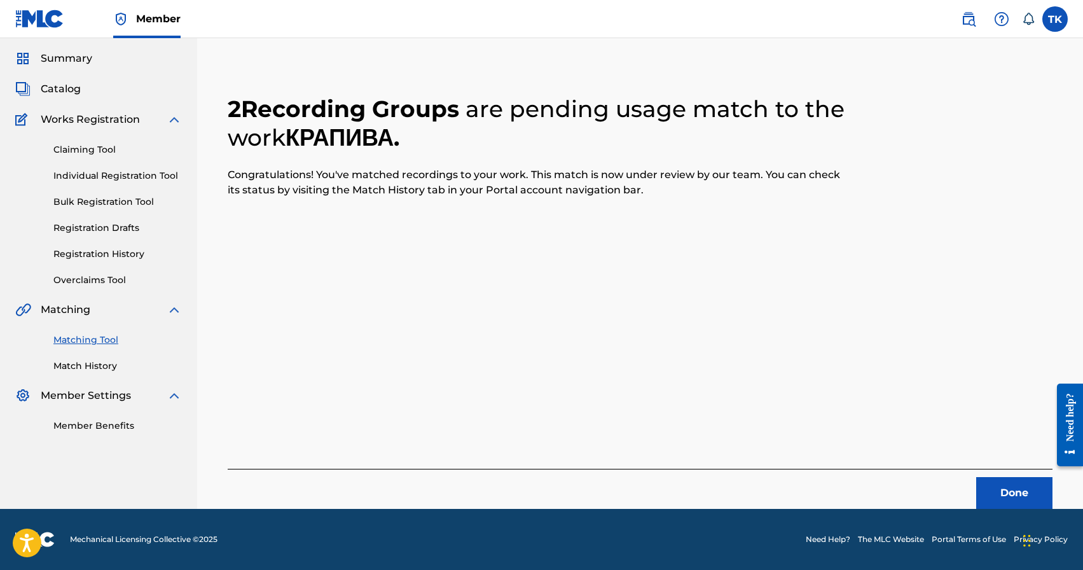
scroll to position [38, 0]
click at [979, 483] on button "Done" at bounding box center [1014, 493] width 76 height 32
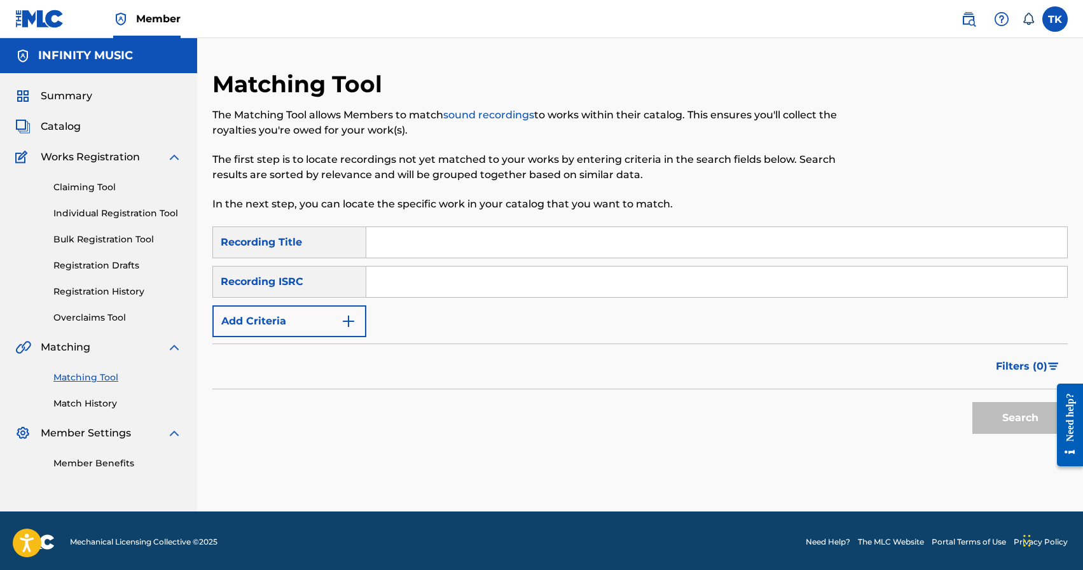
click at [101, 405] on link "Match History" at bounding box center [117, 403] width 128 height 13
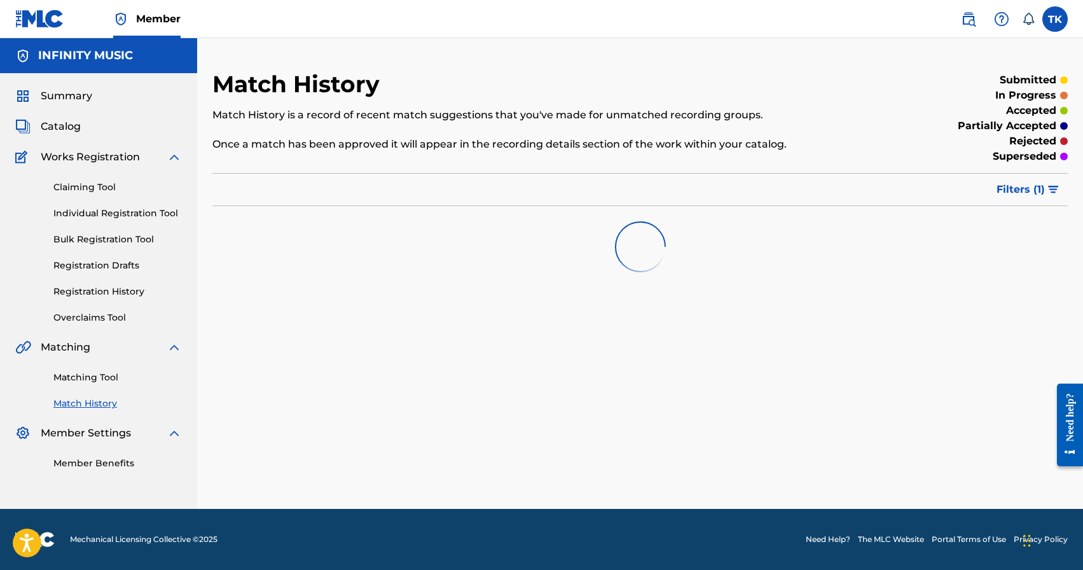
click at [995, 192] on button "Filters ( 1 )" at bounding box center [1028, 190] width 79 height 32
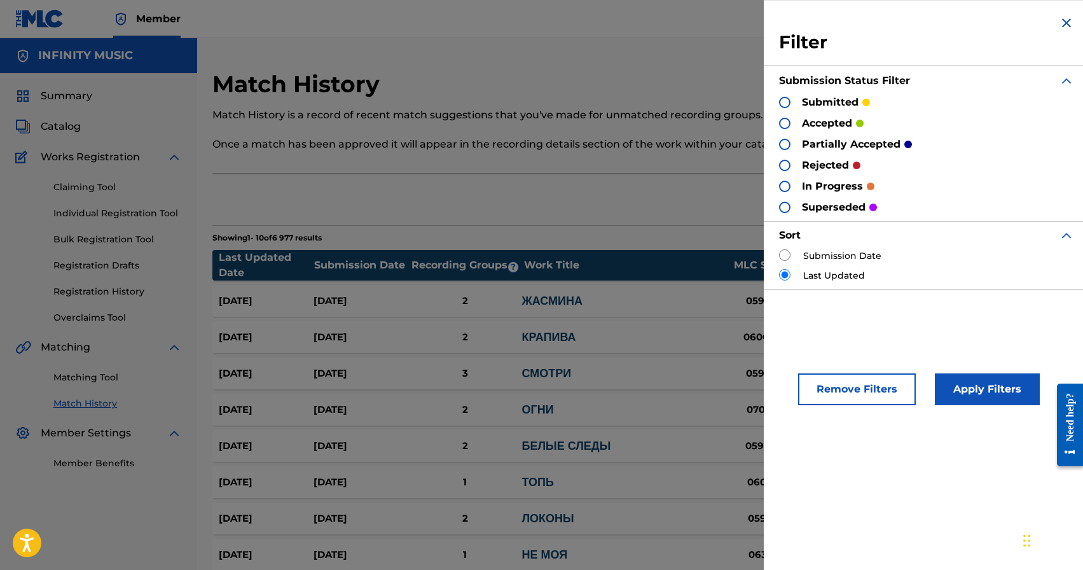
click at [786, 255] on input "radio" at bounding box center [784, 254] width 11 height 11
radio input "true"
click at [1000, 389] on button "Apply Filters" at bounding box center [987, 389] width 105 height 32
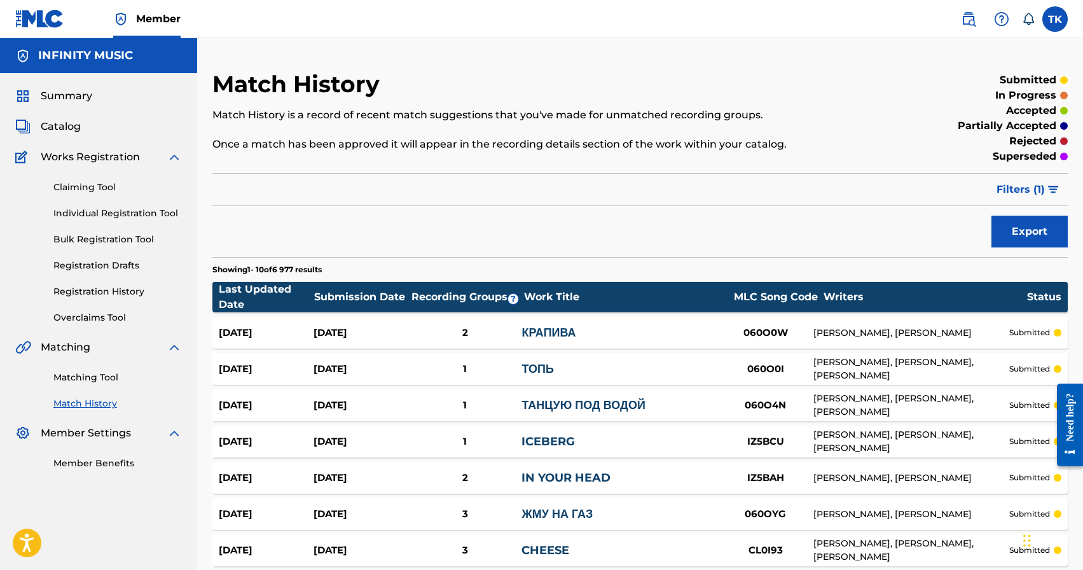
scroll to position [231, 0]
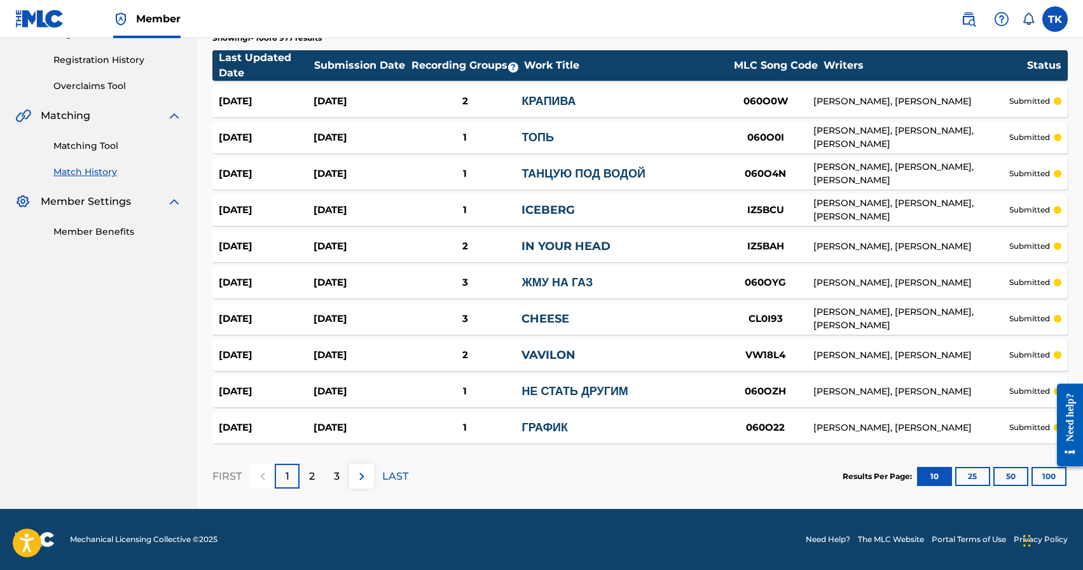
click at [1017, 480] on button "50" at bounding box center [1010, 476] width 35 height 19
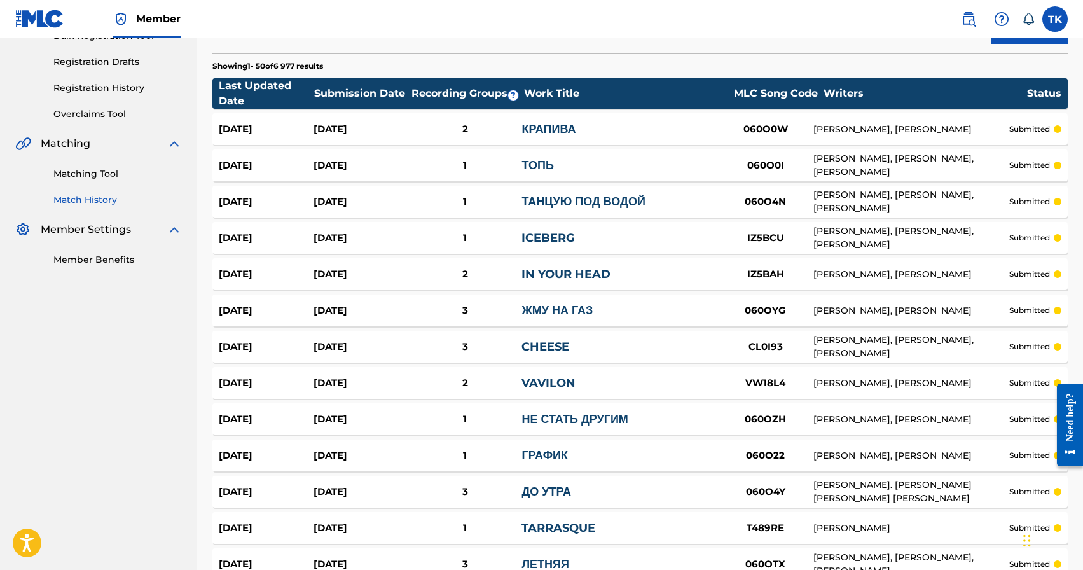
scroll to position [203, 0]
click at [114, 179] on link "Matching Tool" at bounding box center [117, 174] width 128 height 13
